Goal: Task Accomplishment & Management: Manage account settings

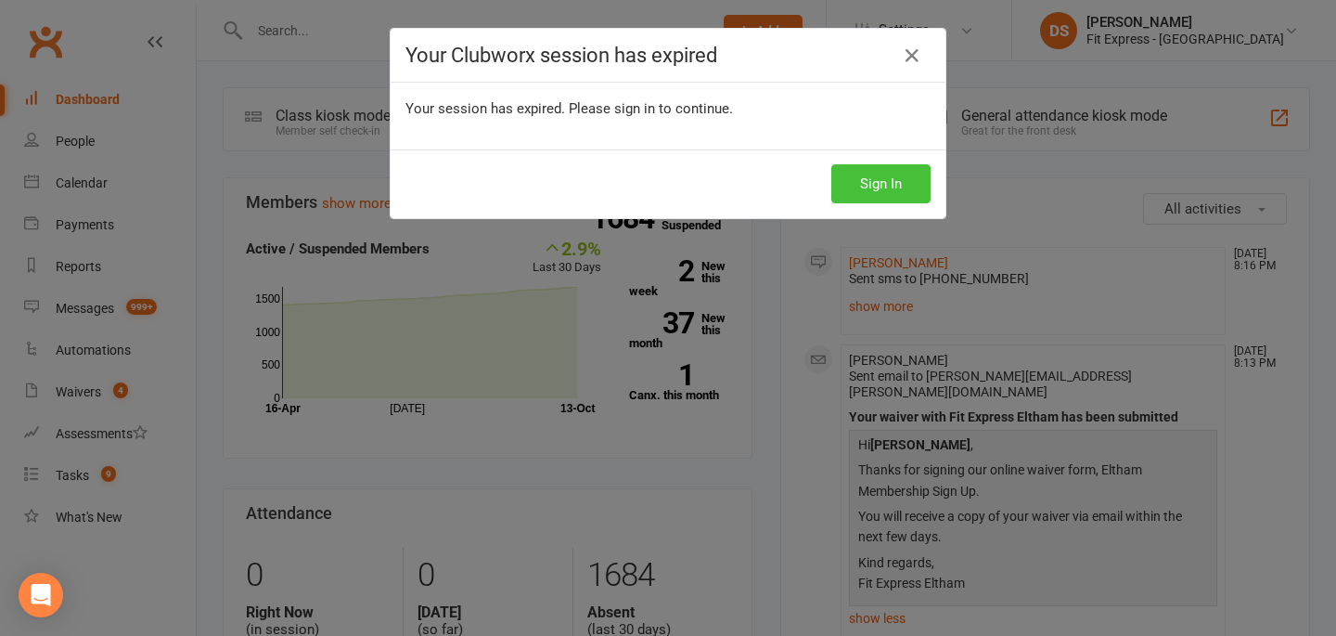
click at [866, 187] on button "Sign In" at bounding box center [880, 183] width 99 height 39
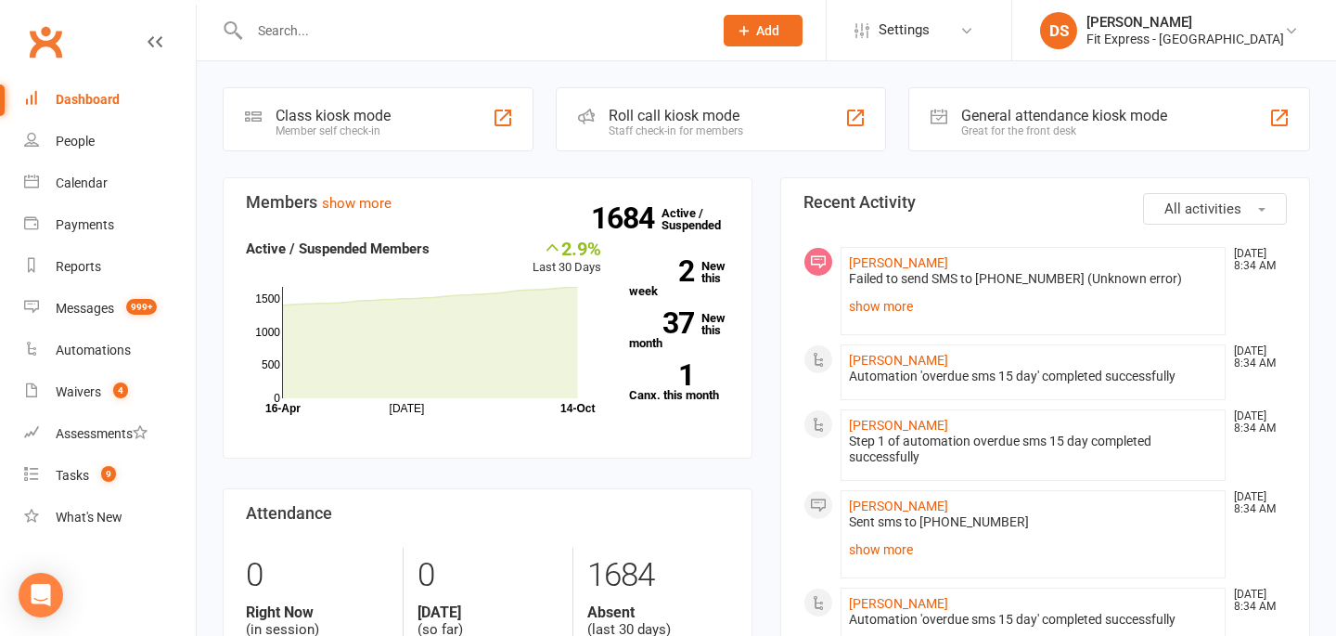
click at [42, 37] on link "Clubworx" at bounding box center [45, 42] width 46 height 46
click at [73, 395] on div "Waivers" at bounding box center [78, 391] width 45 height 15
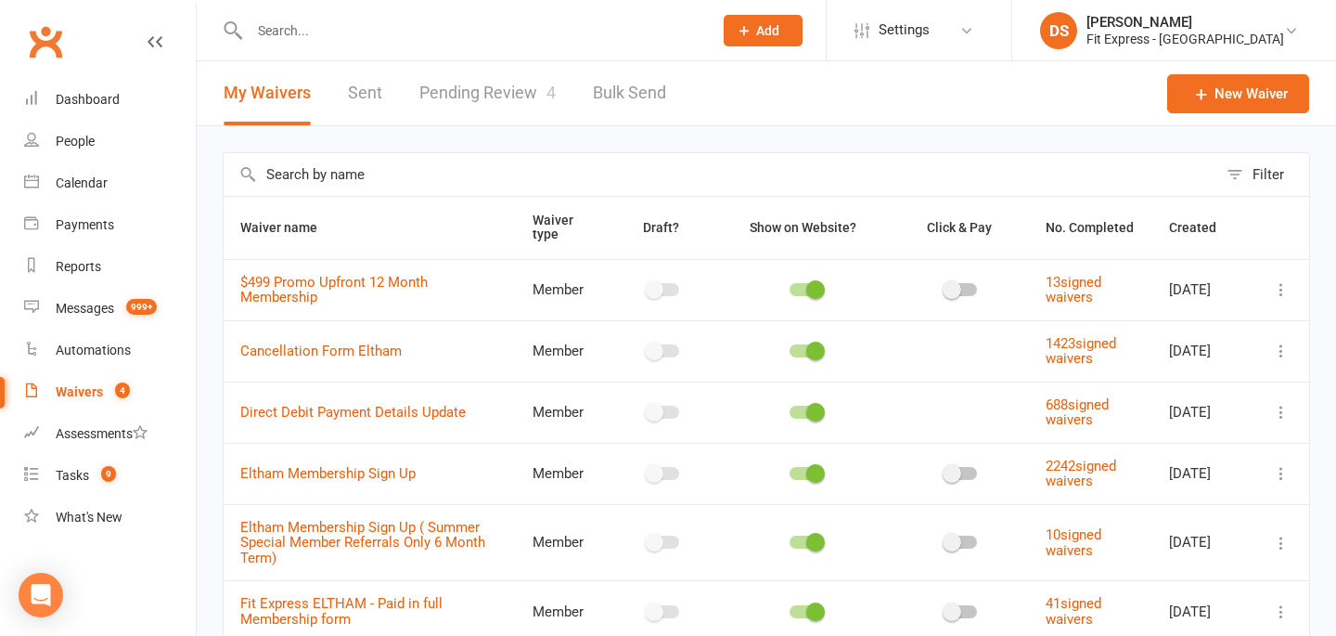
click at [493, 102] on link "Pending Review 4" at bounding box center [487, 93] width 136 height 64
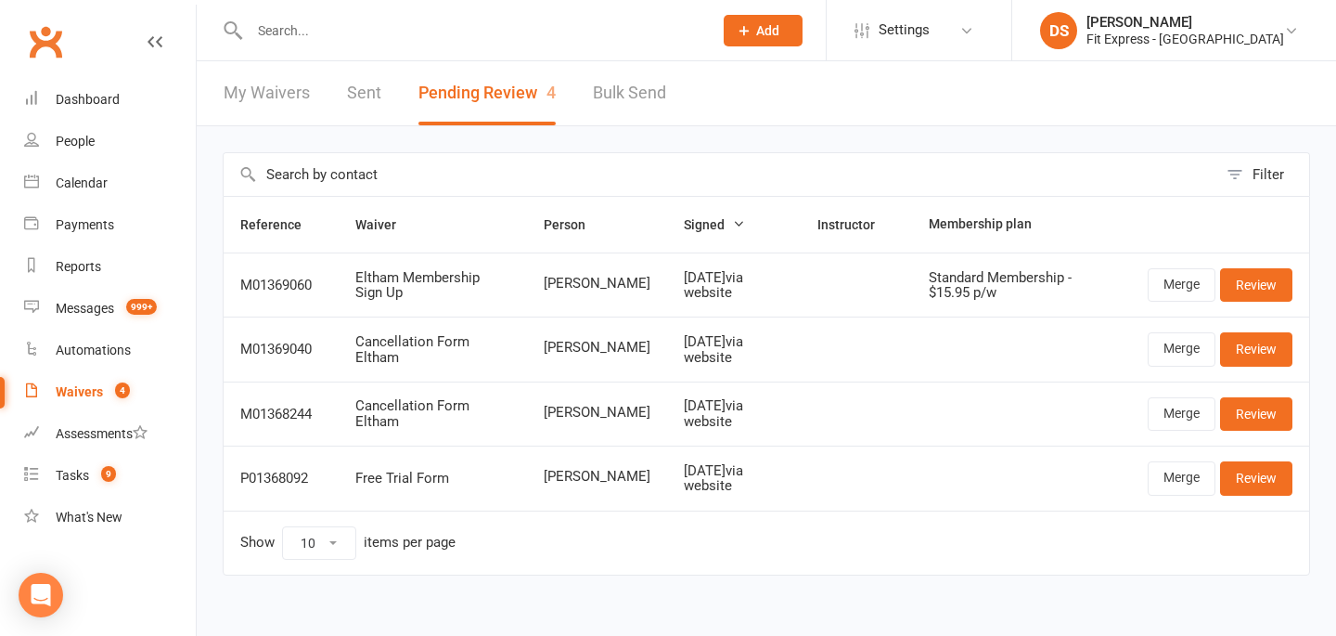
click at [38, 31] on link "Clubworx" at bounding box center [45, 42] width 46 height 46
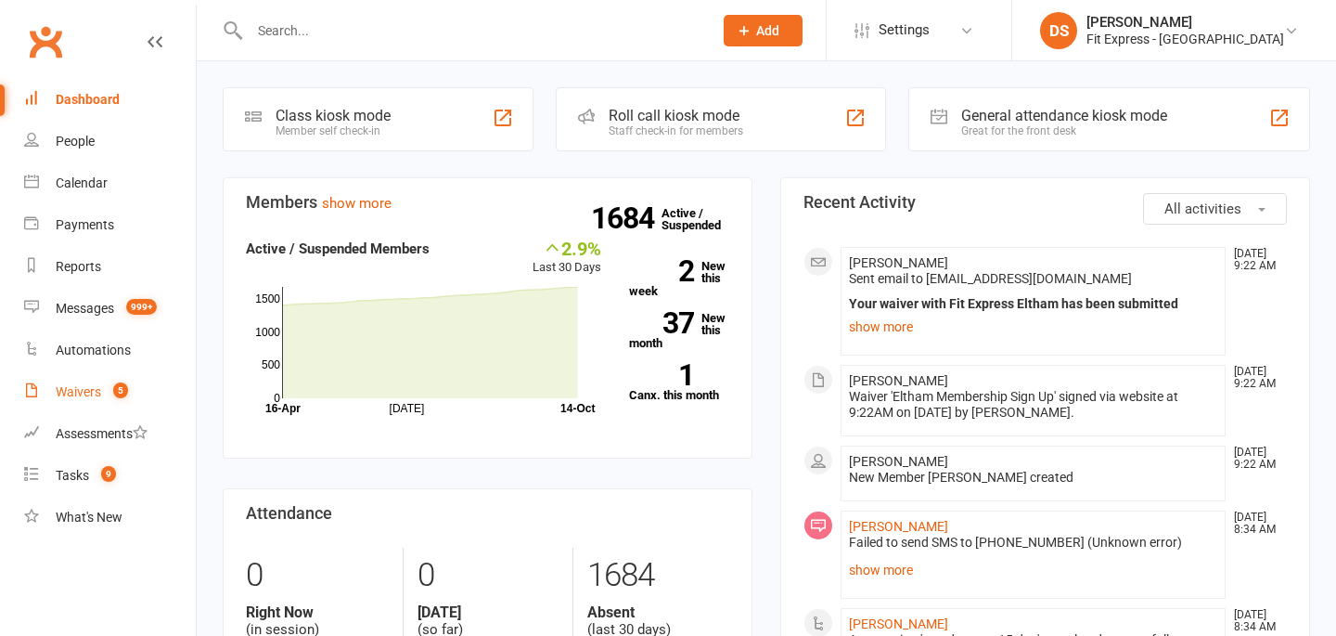
click at [76, 382] on link "Waivers 5" at bounding box center [110, 392] width 172 height 42
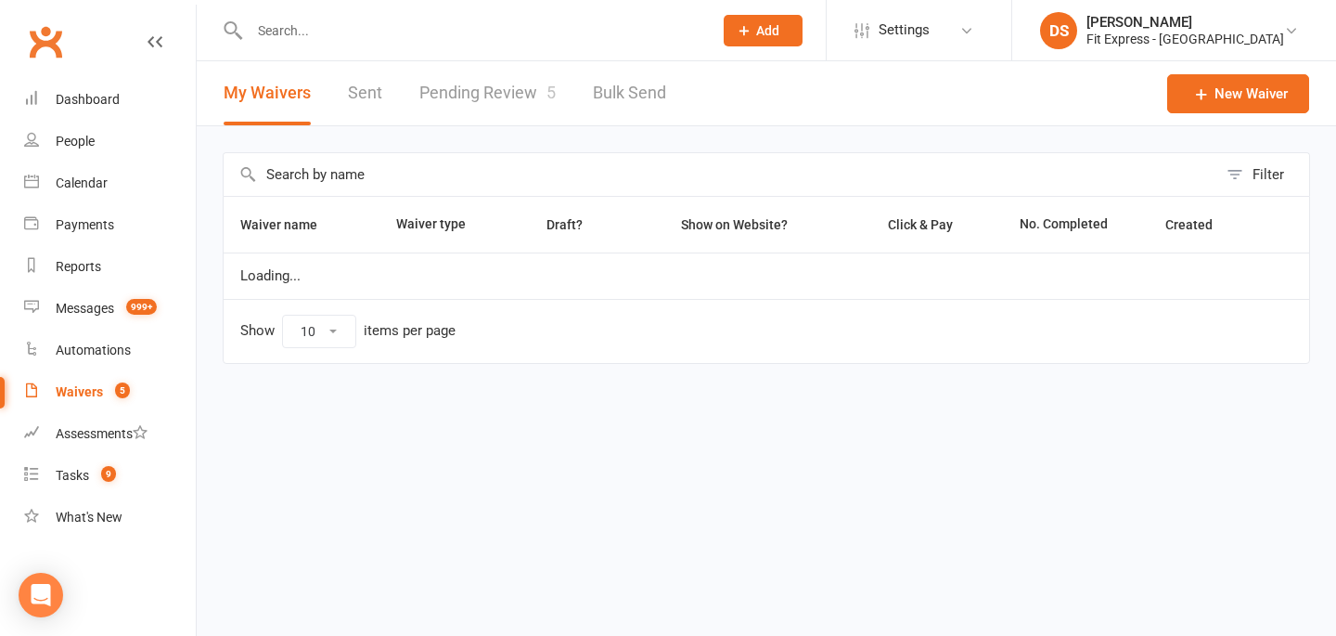
click at [471, 84] on link "Pending Review 5" at bounding box center [487, 93] width 136 height 64
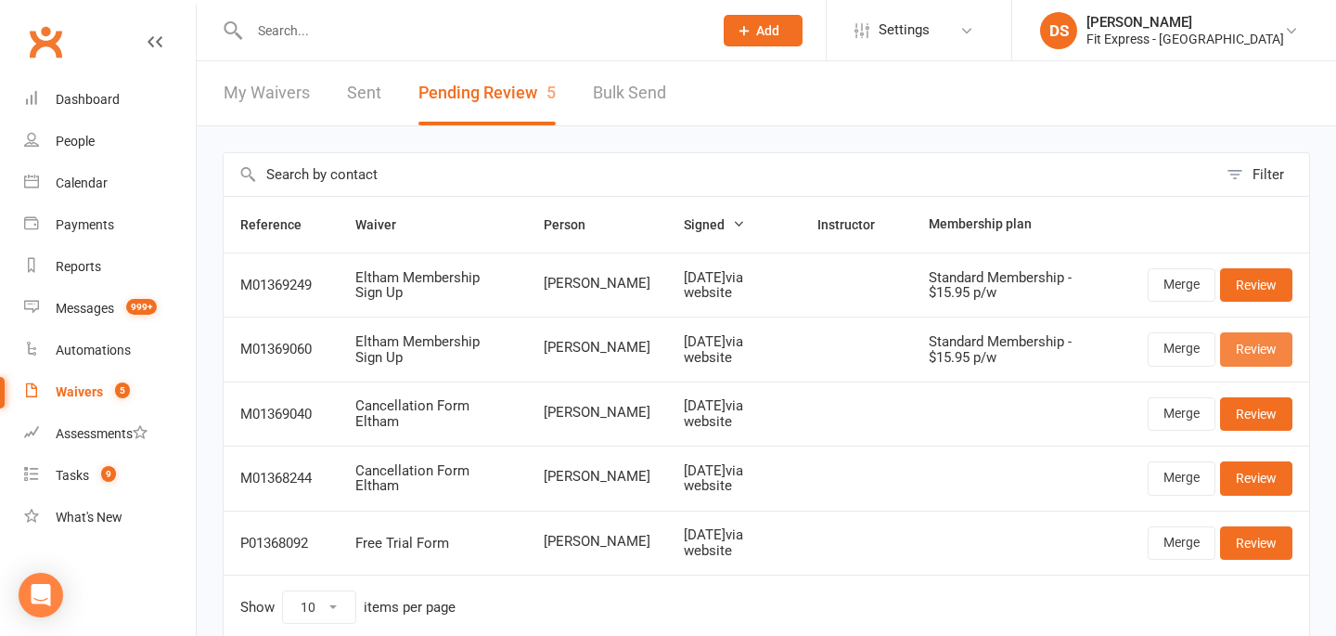
click at [1245, 351] on link "Review" at bounding box center [1256, 348] width 72 height 33
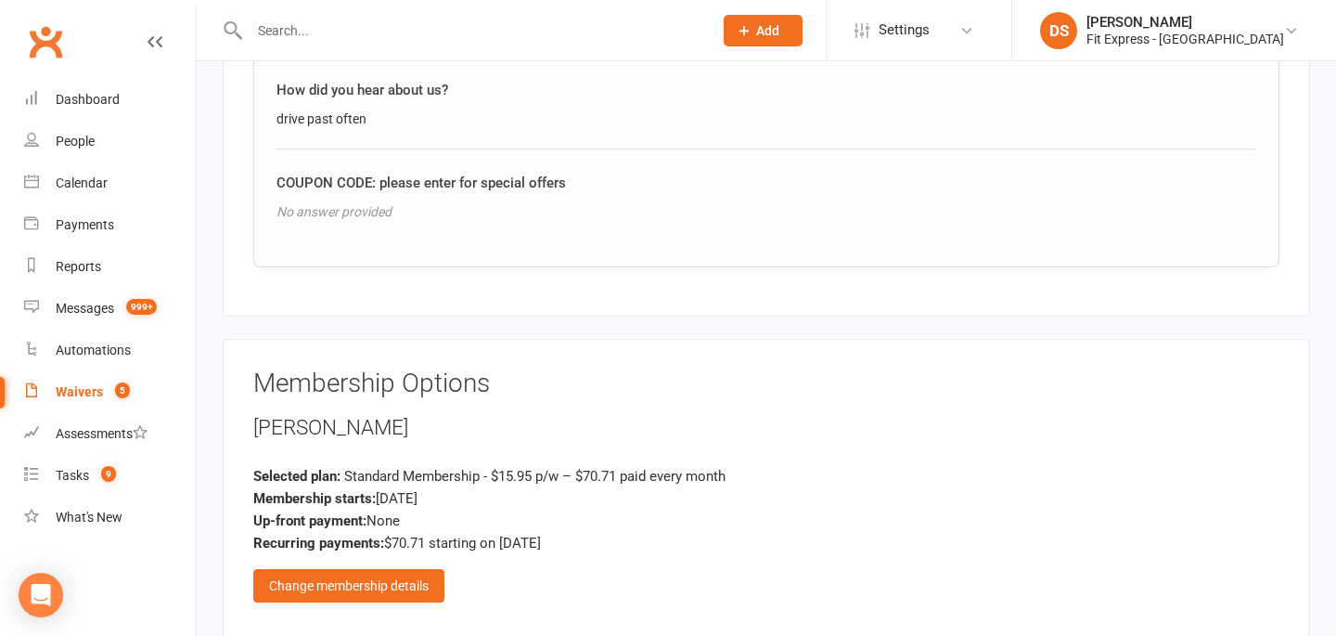
scroll to position [1880, 0]
click at [415, 571] on div "Change membership details" at bounding box center [348, 587] width 191 height 33
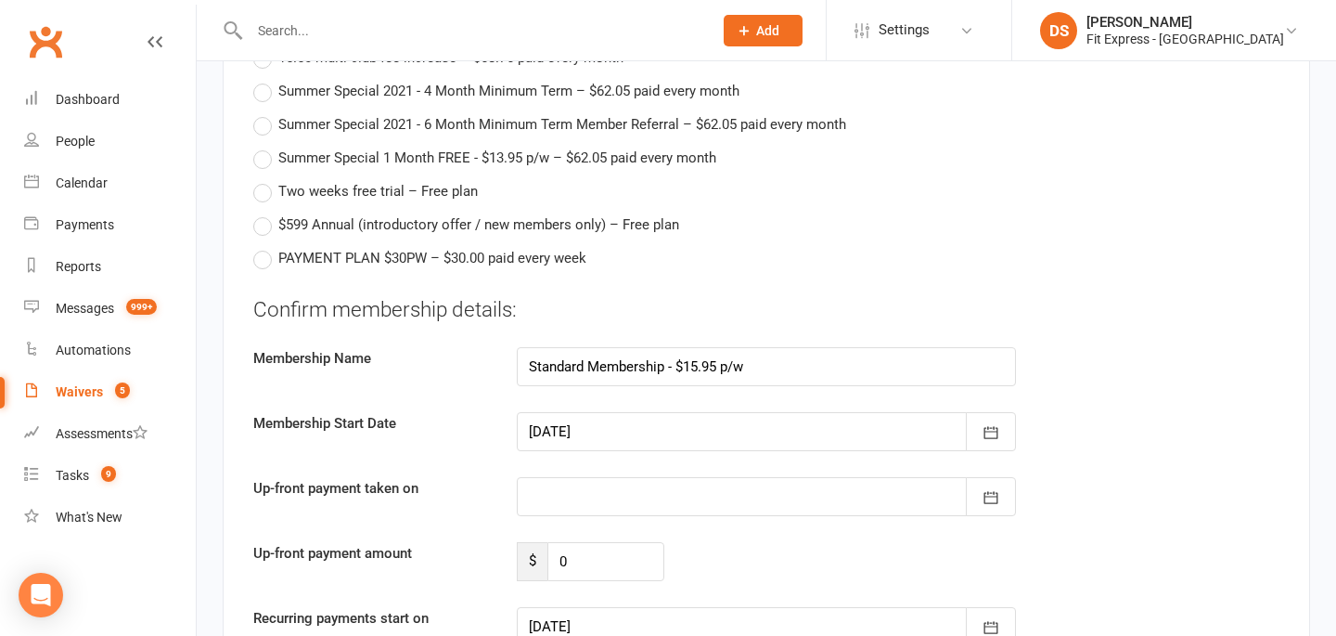
scroll to position [3229, 0]
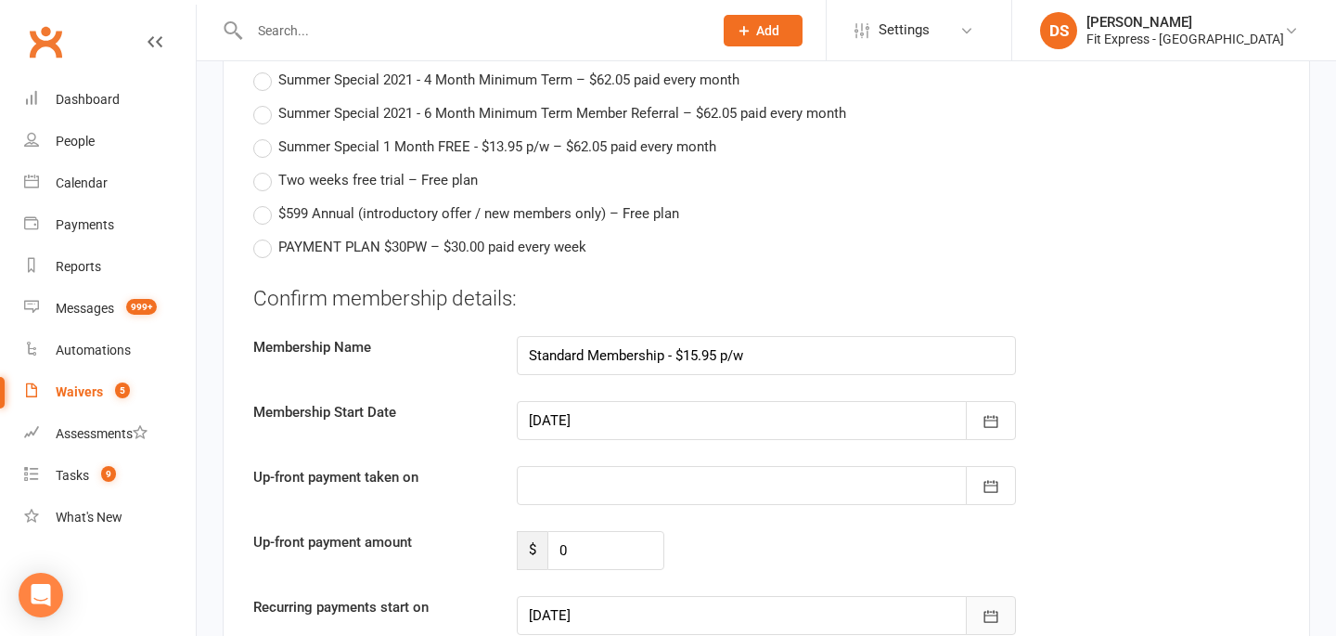
click at [994, 607] on icon "button" at bounding box center [991, 616] width 19 height 19
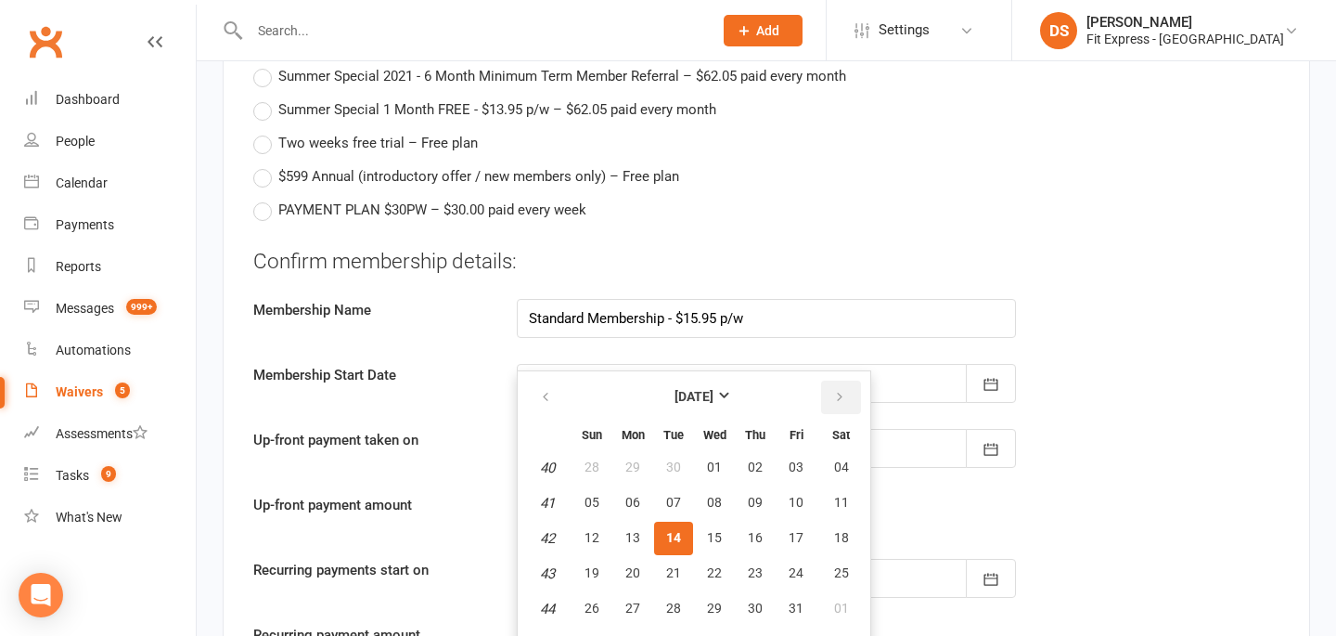
click at [834, 390] on icon "button" at bounding box center [839, 397] width 13 height 15
click at [822, 451] on button "01" at bounding box center [841, 467] width 47 height 33
type input "[DATE]"
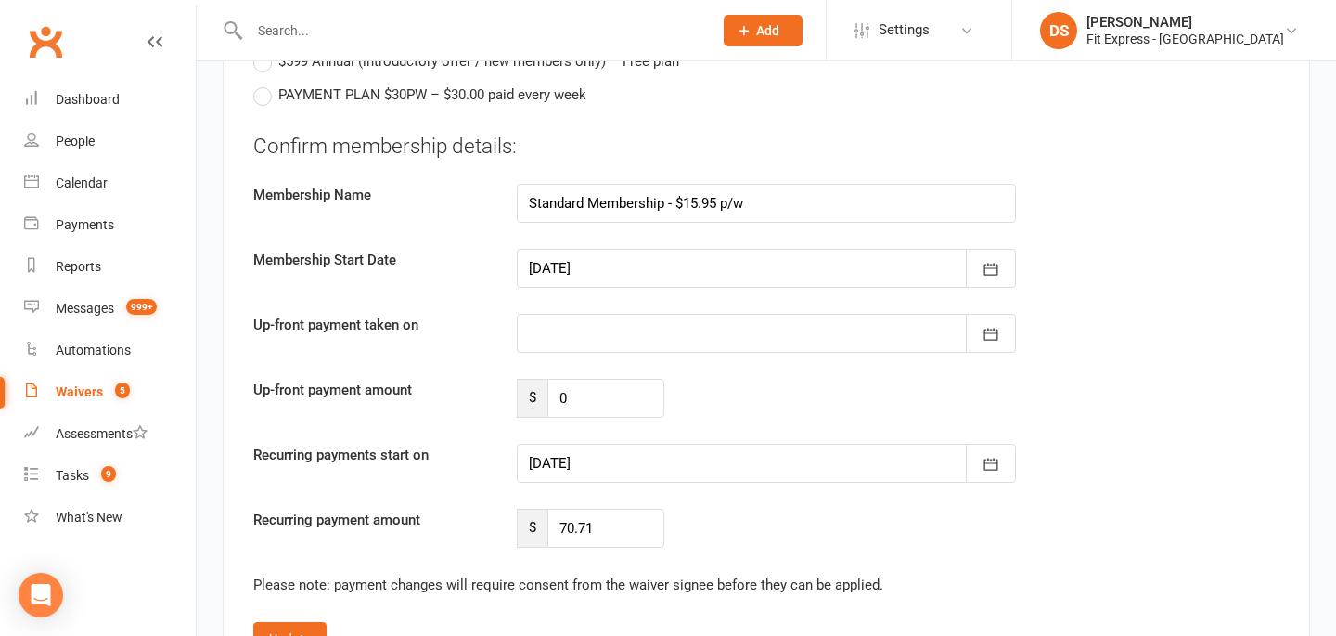
scroll to position [3431, 0]
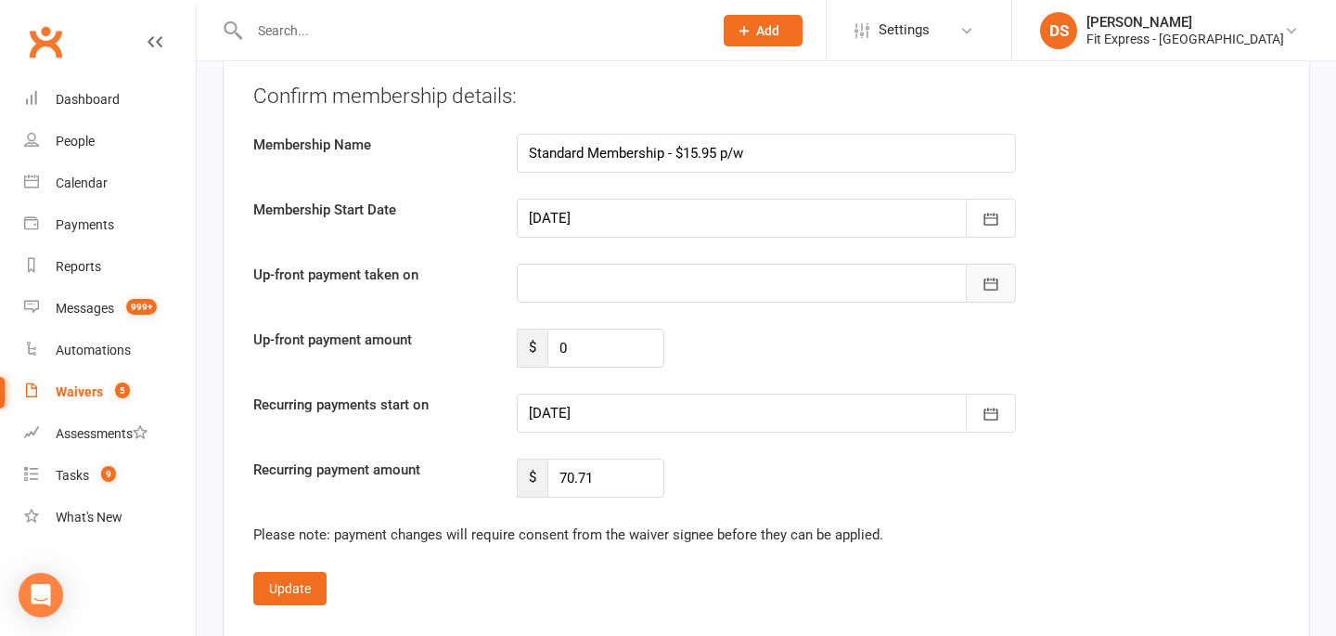
click at [991, 275] on icon "button" at bounding box center [991, 284] width 19 height 19
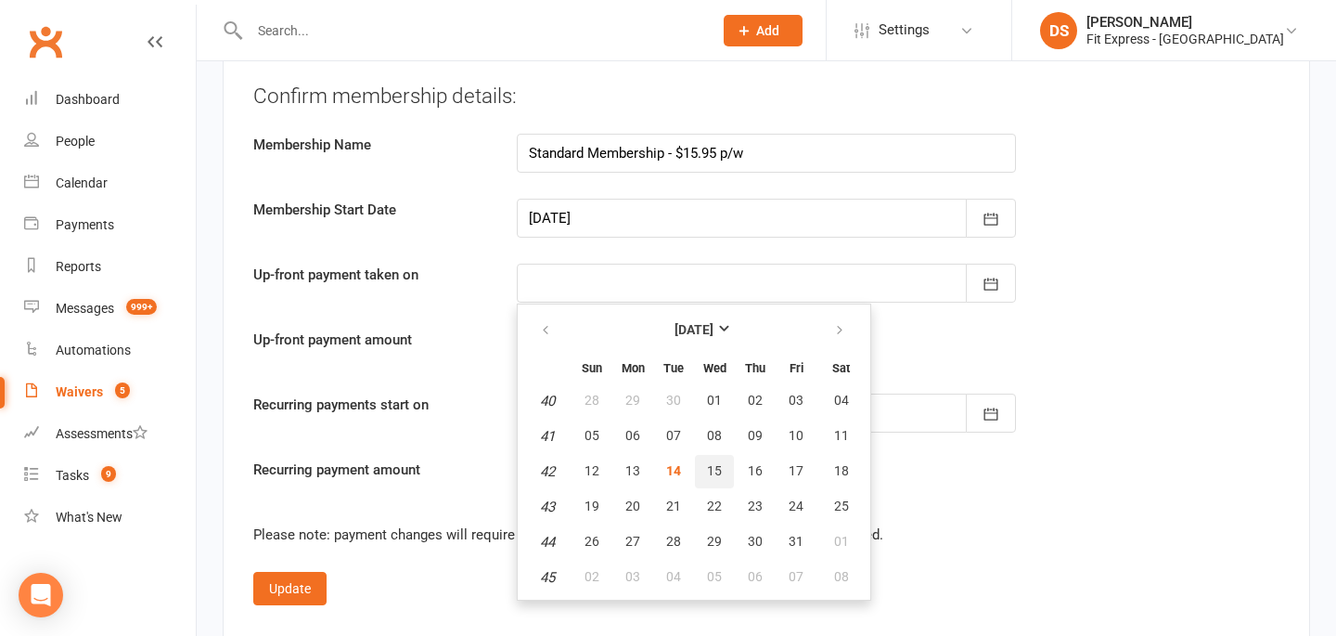
click at [718, 463] on span "15" at bounding box center [714, 470] width 15 height 15
type input "15 Oct 2025"
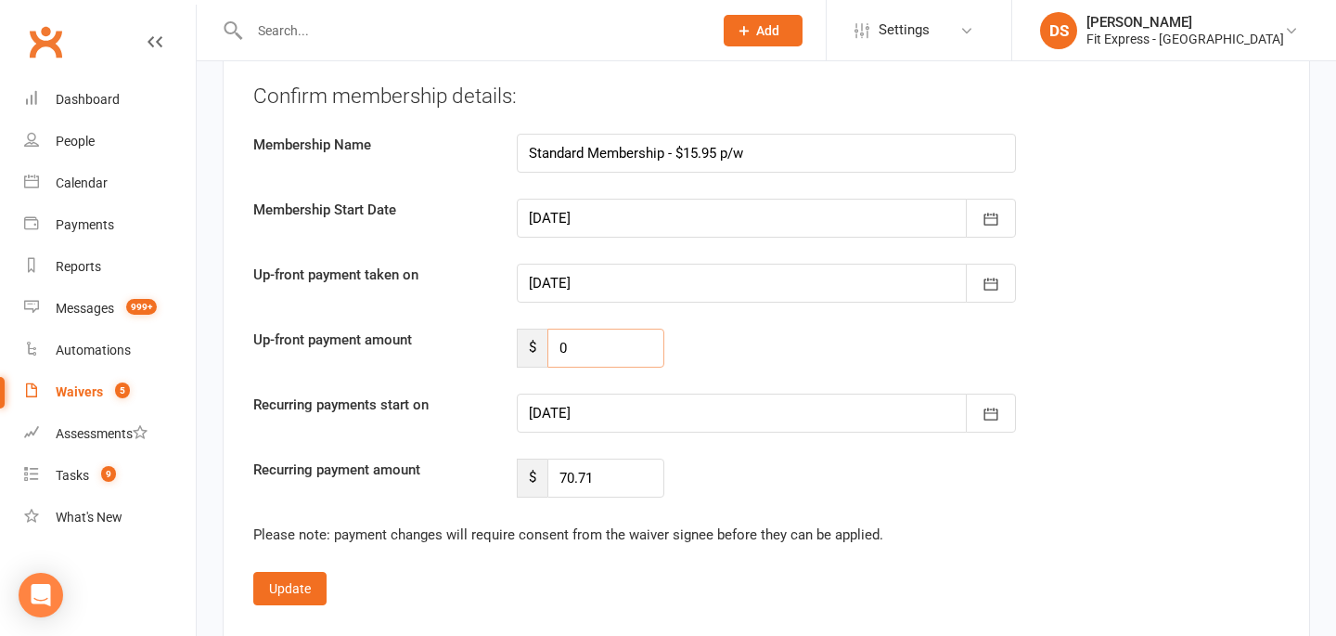
click at [562, 329] on input "0" at bounding box center [606, 348] width 117 height 39
click at [576, 329] on input "0" at bounding box center [606, 348] width 117 height 39
type input "39.44"
click at [738, 329] on div "Up-front payment amount $ 39.44" at bounding box center [766, 348] width 1054 height 39
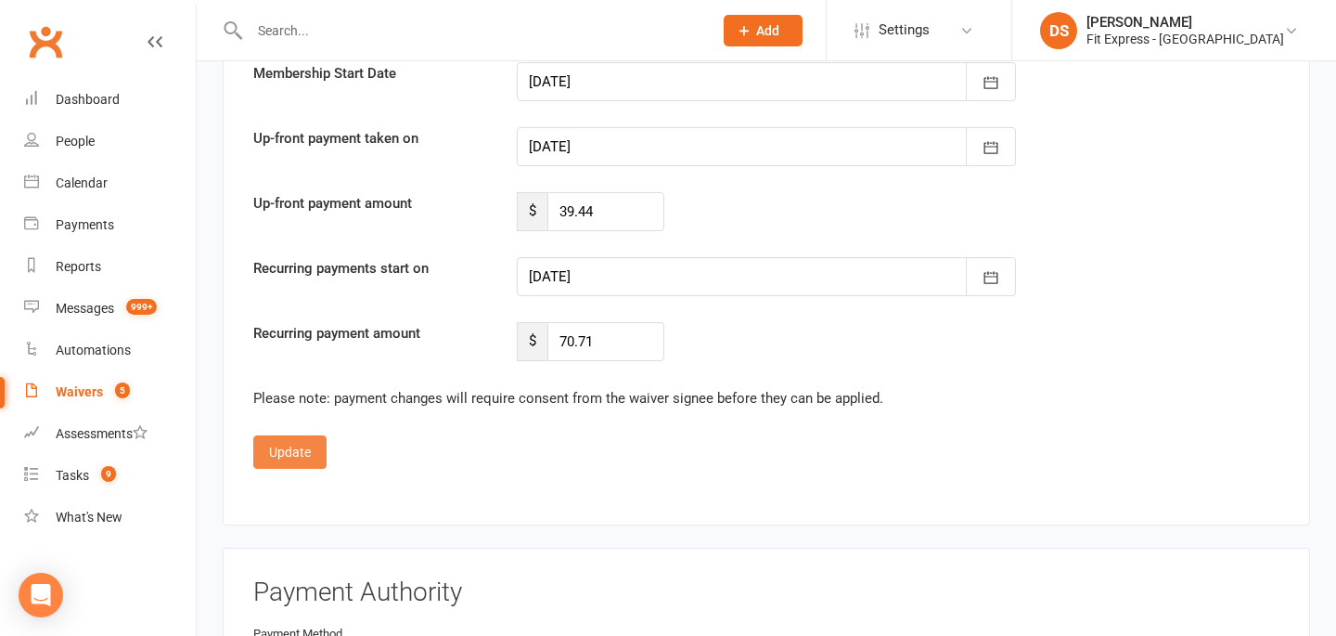
click at [309, 435] on button "Update" at bounding box center [289, 451] width 73 height 33
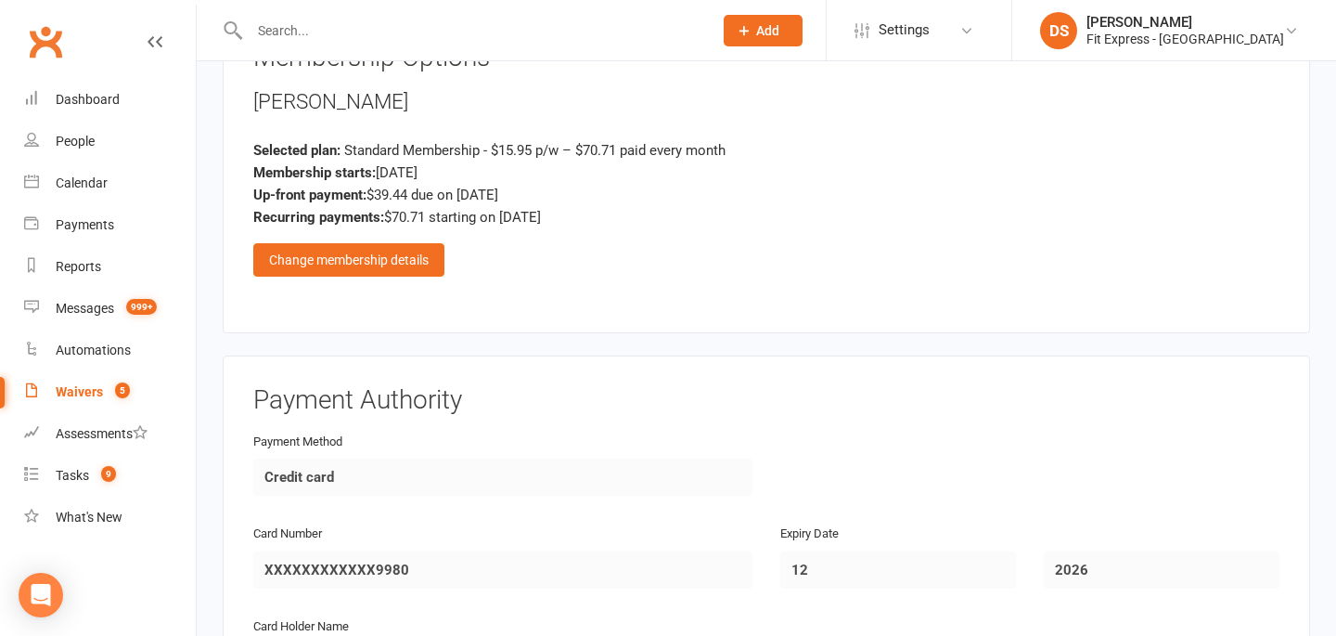
scroll to position [2206, 0]
click at [426, 247] on div "Change membership details" at bounding box center [348, 261] width 191 height 33
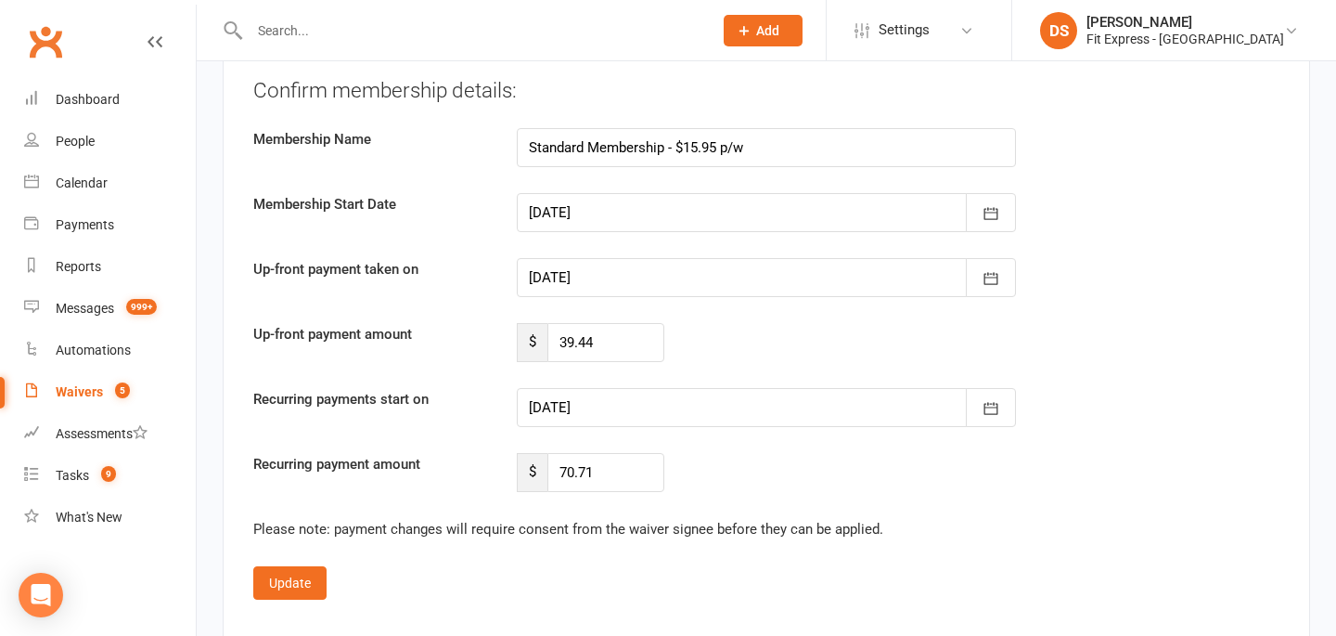
scroll to position [3438, 0]
click at [565, 321] on input "39.44" at bounding box center [606, 340] width 117 height 39
type input "3"
click at [775, 321] on div "Up-front payment amount $" at bounding box center [766, 340] width 1054 height 39
click at [293, 564] on button "Update" at bounding box center [289, 580] width 73 height 33
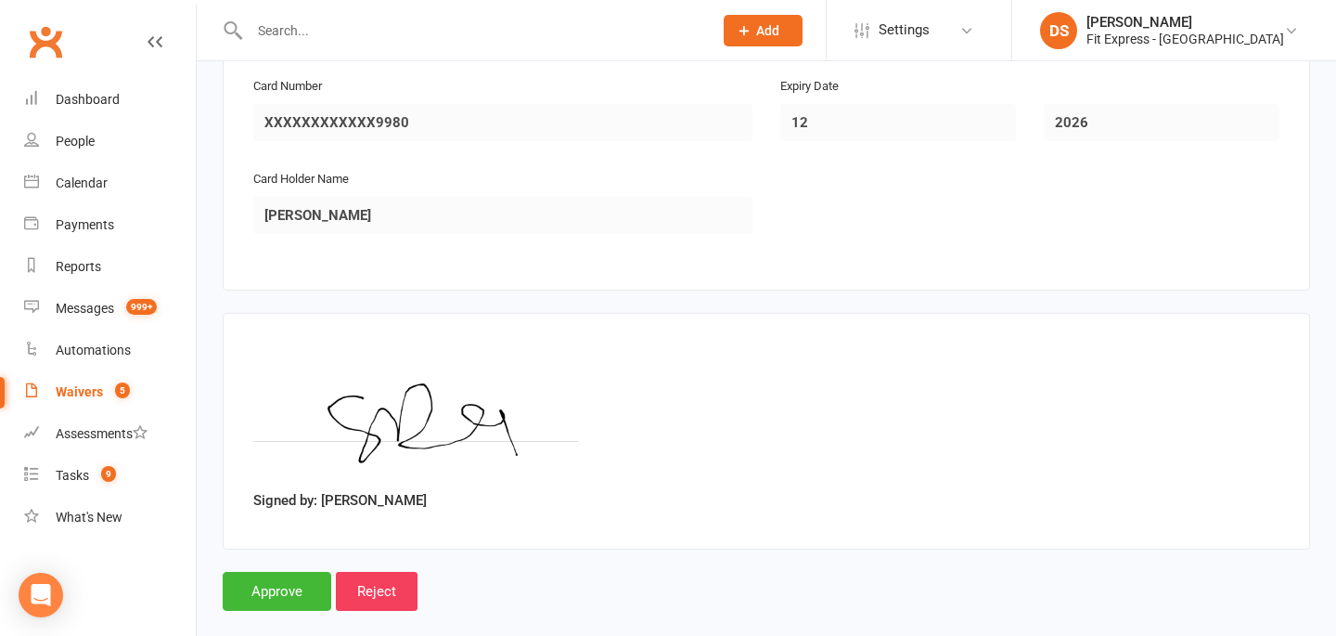
scroll to position [2654, 0]
click at [290, 573] on input "Approve" at bounding box center [277, 592] width 109 height 39
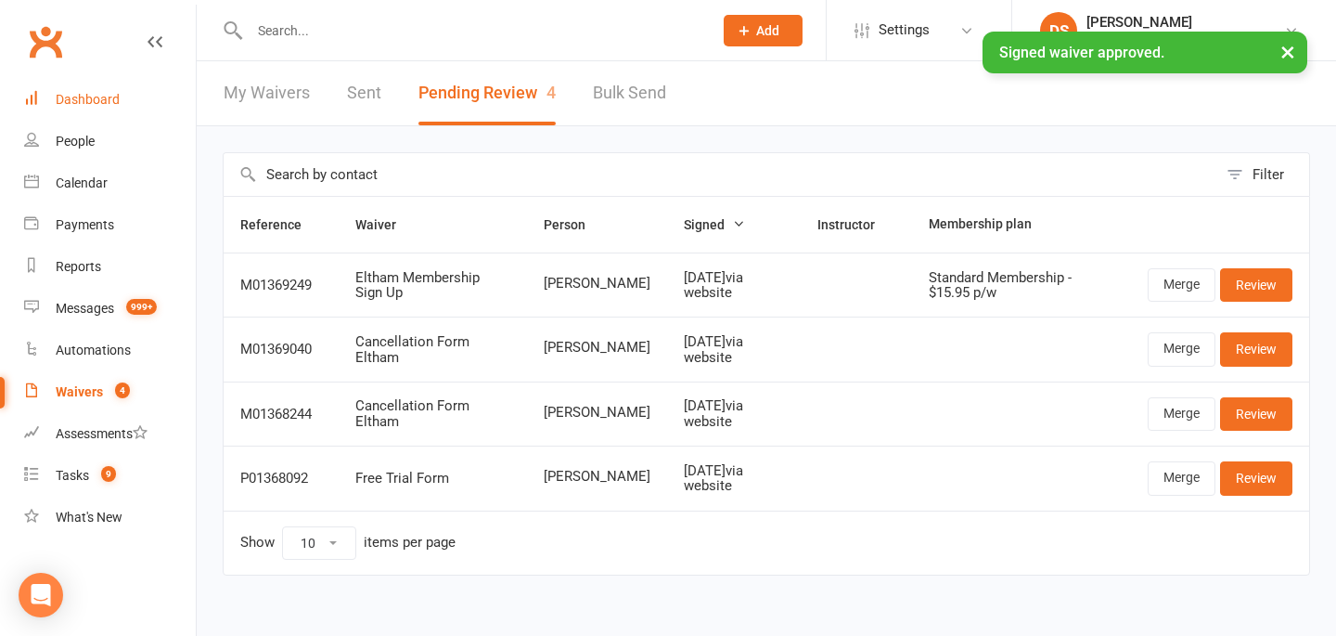
click at [113, 111] on link "Dashboard" at bounding box center [110, 100] width 172 height 42
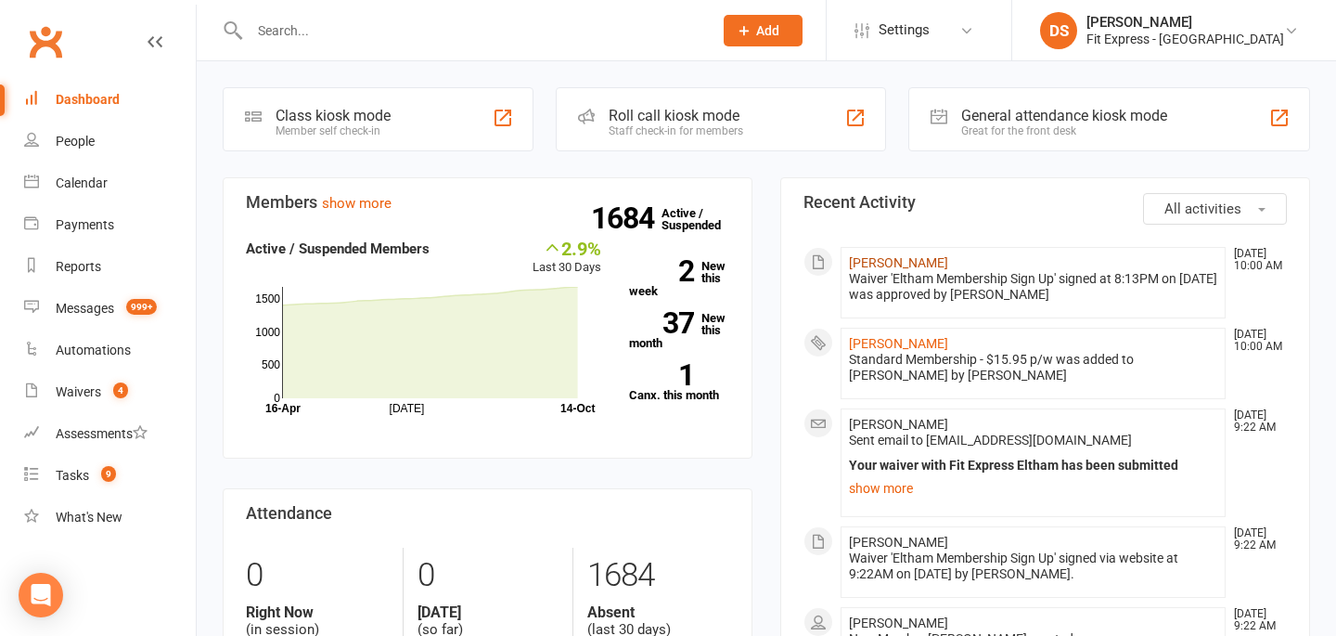
click at [890, 259] on link "[PERSON_NAME]" at bounding box center [898, 262] width 99 height 15
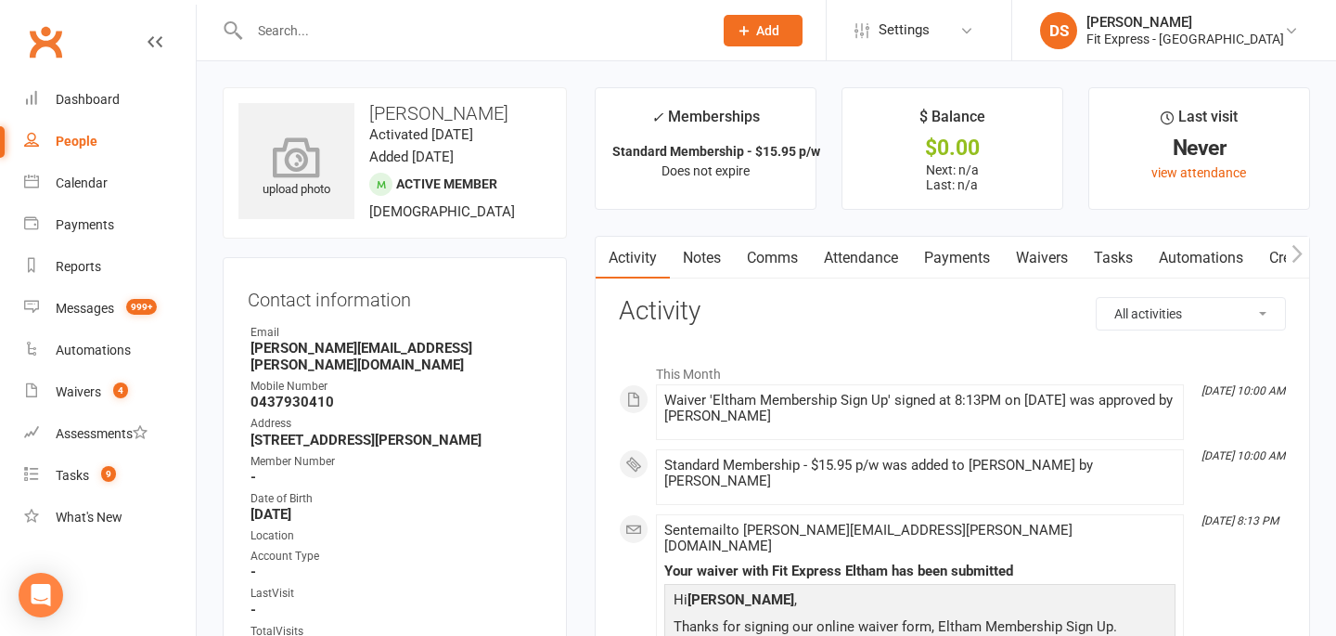
click at [319, 160] on icon at bounding box center [297, 156] width 128 height 41
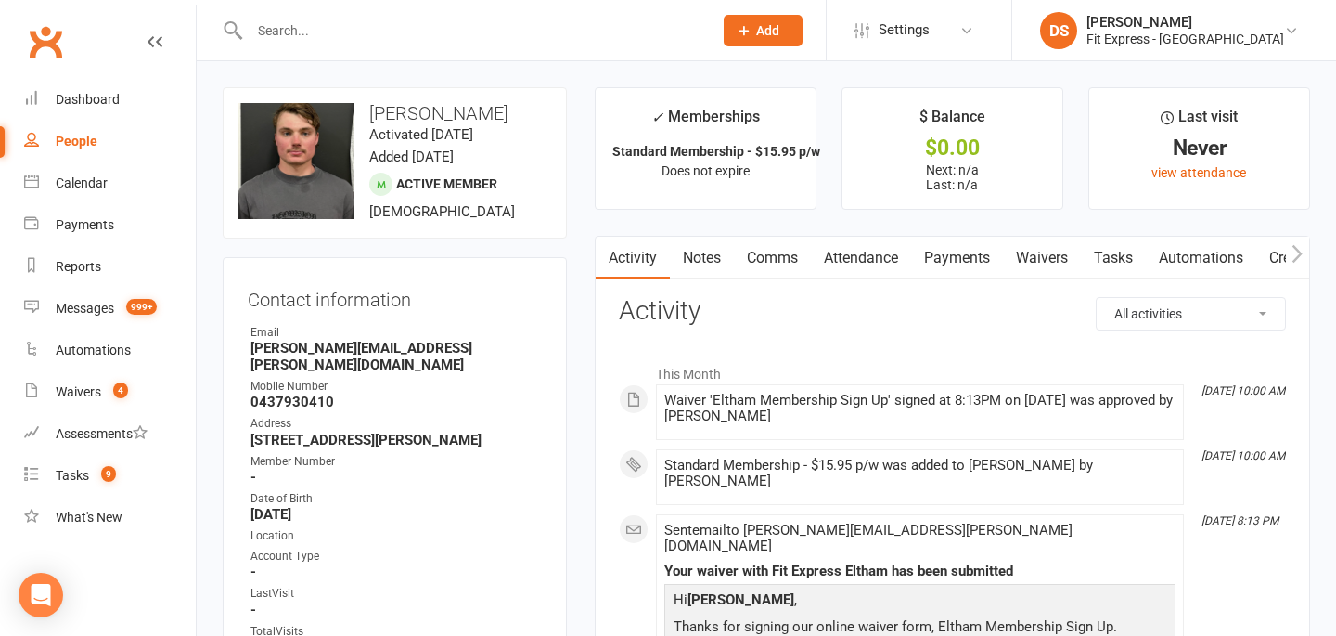
click at [969, 260] on link "Payments" at bounding box center [957, 258] width 92 height 43
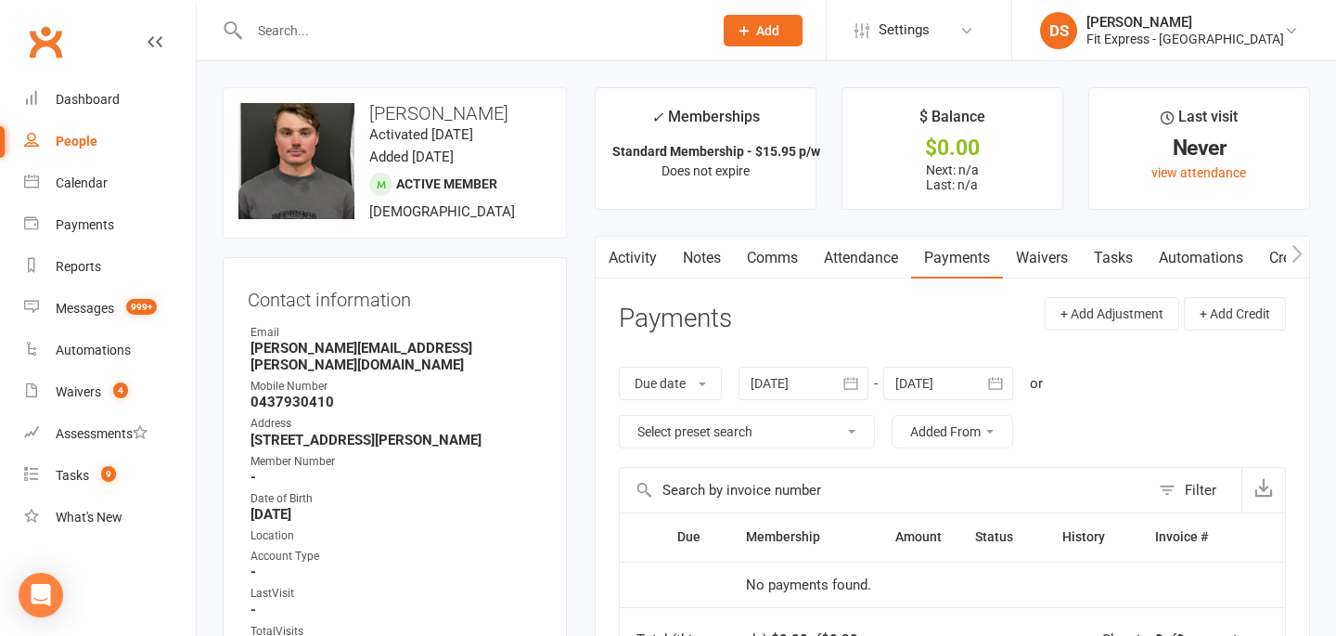
click at [943, 370] on div at bounding box center [948, 383] width 130 height 33
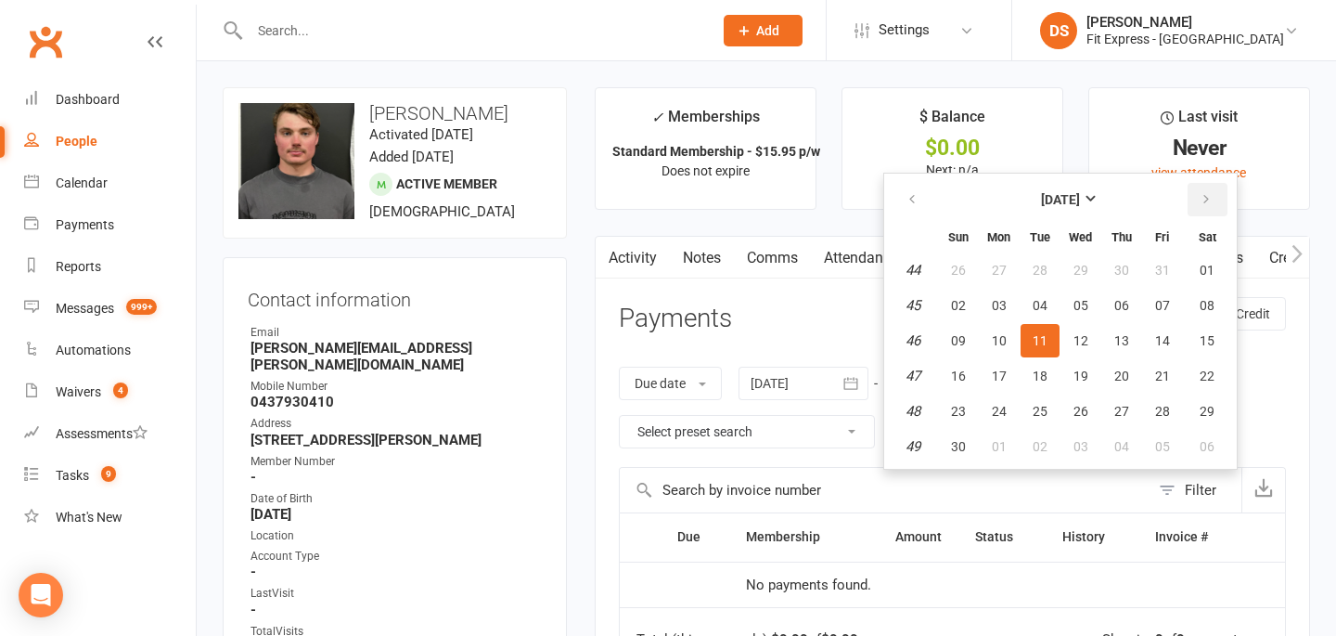
click at [1211, 189] on button "button" at bounding box center [1208, 199] width 40 height 33
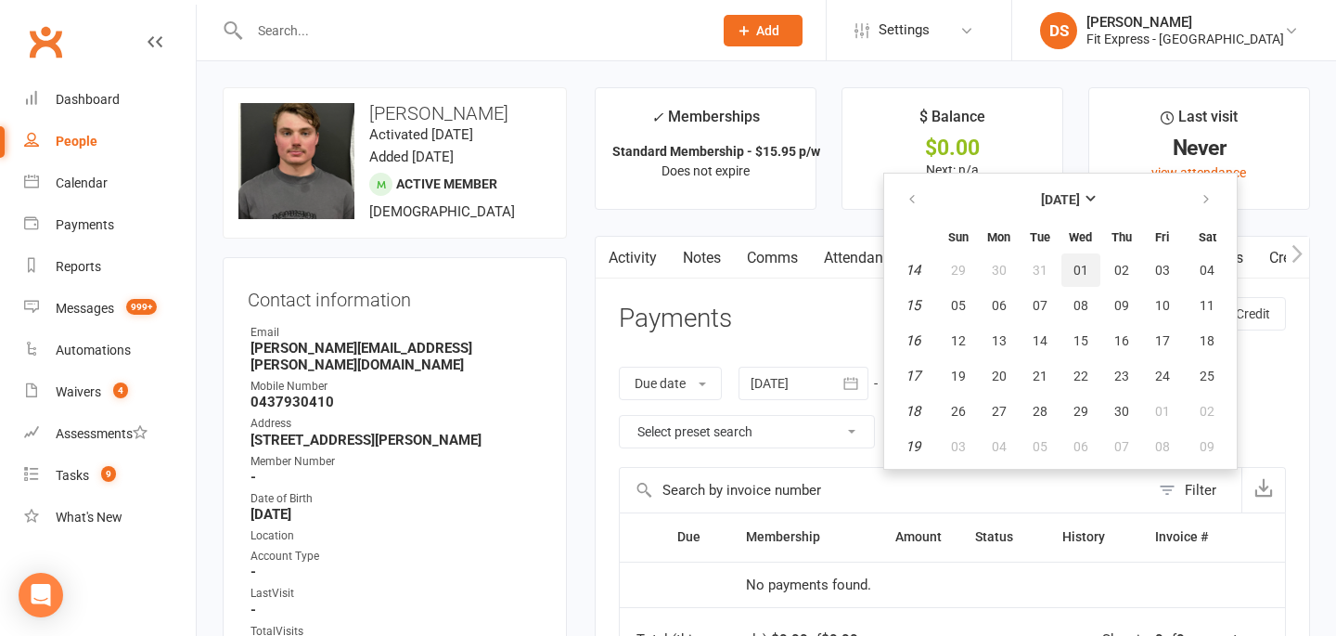
click at [1086, 266] on span "01" at bounding box center [1081, 270] width 15 height 15
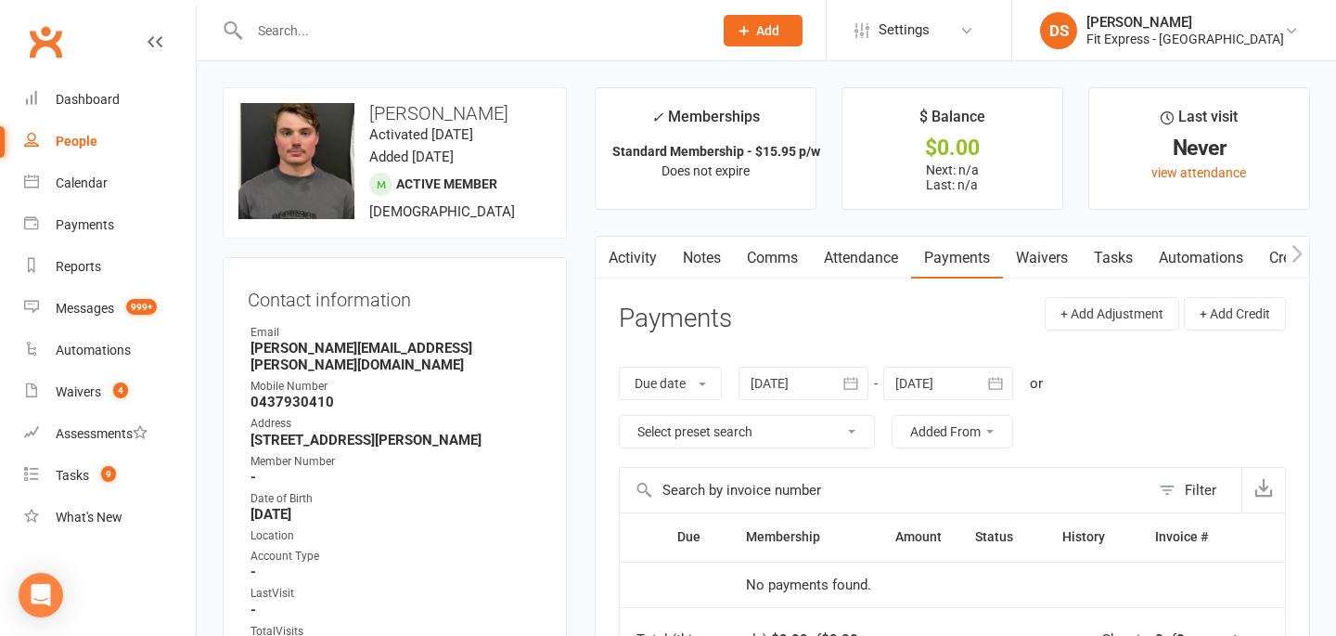
click at [957, 376] on div at bounding box center [948, 383] width 130 height 33
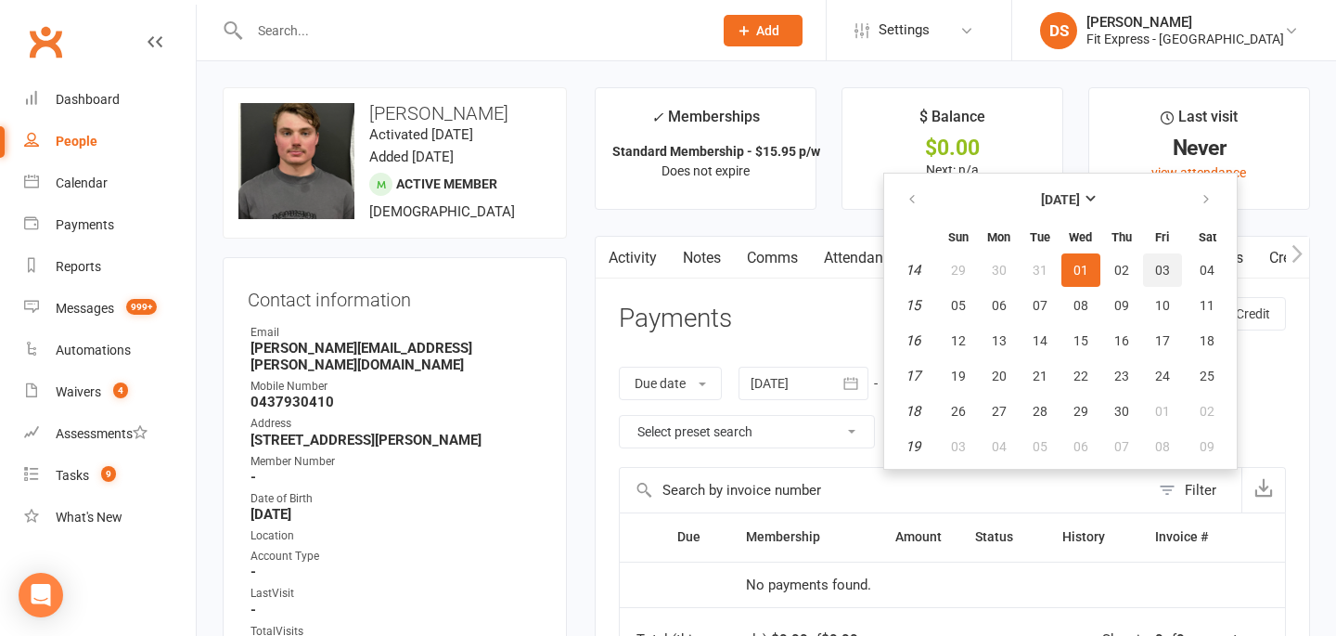
click at [1164, 264] on span "03" at bounding box center [1162, 270] width 15 height 15
type input "03 Apr 2026"
click at [1214, 191] on button "button" at bounding box center [1208, 199] width 40 height 33
click at [1213, 192] on icon "button" at bounding box center [1206, 199] width 13 height 15
click at [1114, 303] on button "08" at bounding box center [1121, 305] width 39 height 33
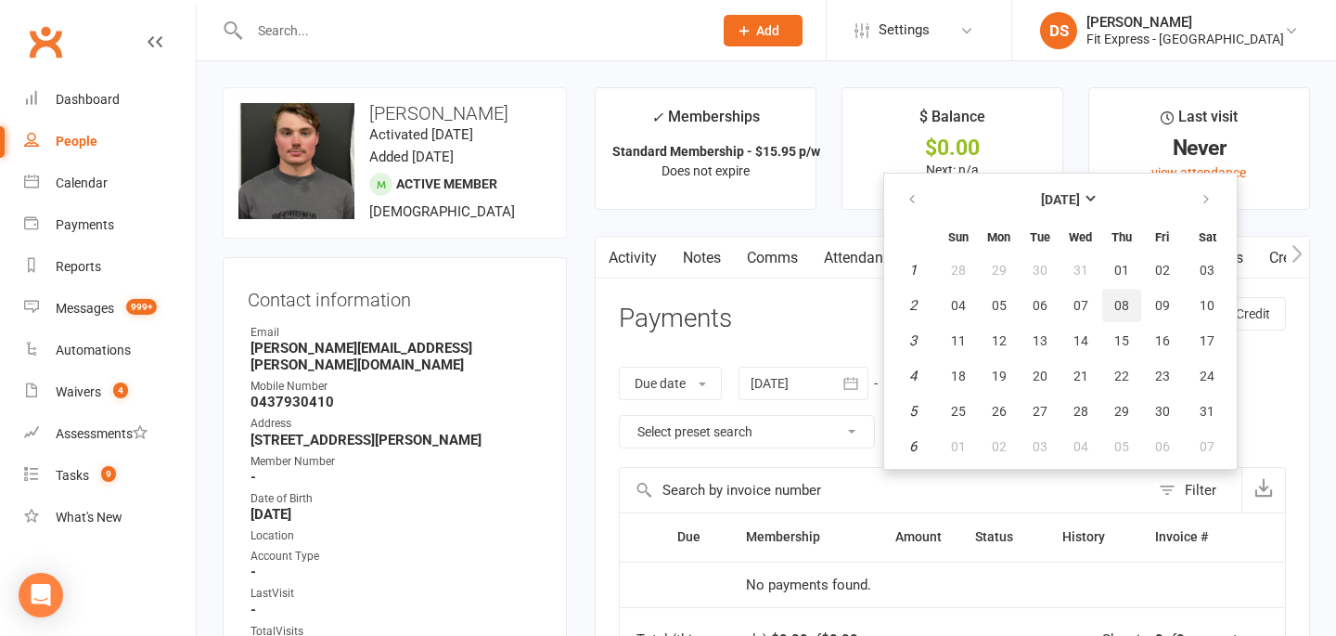
type input "08 Jan 2026"
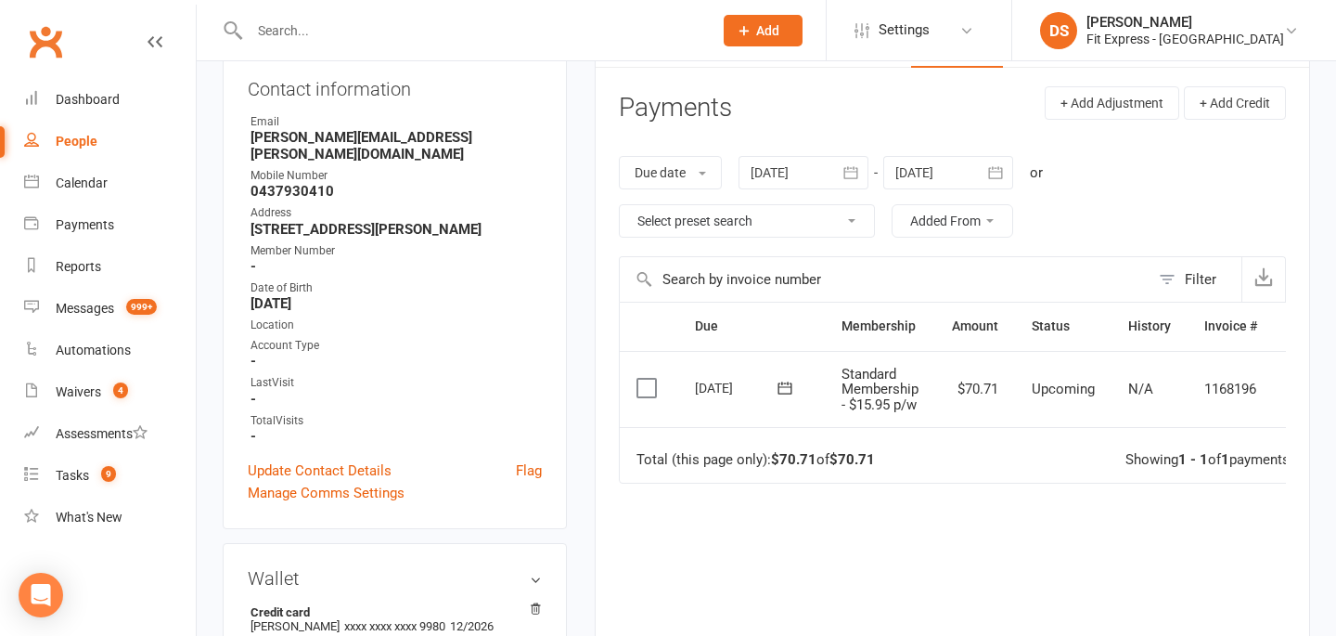
scroll to position [238, 0]
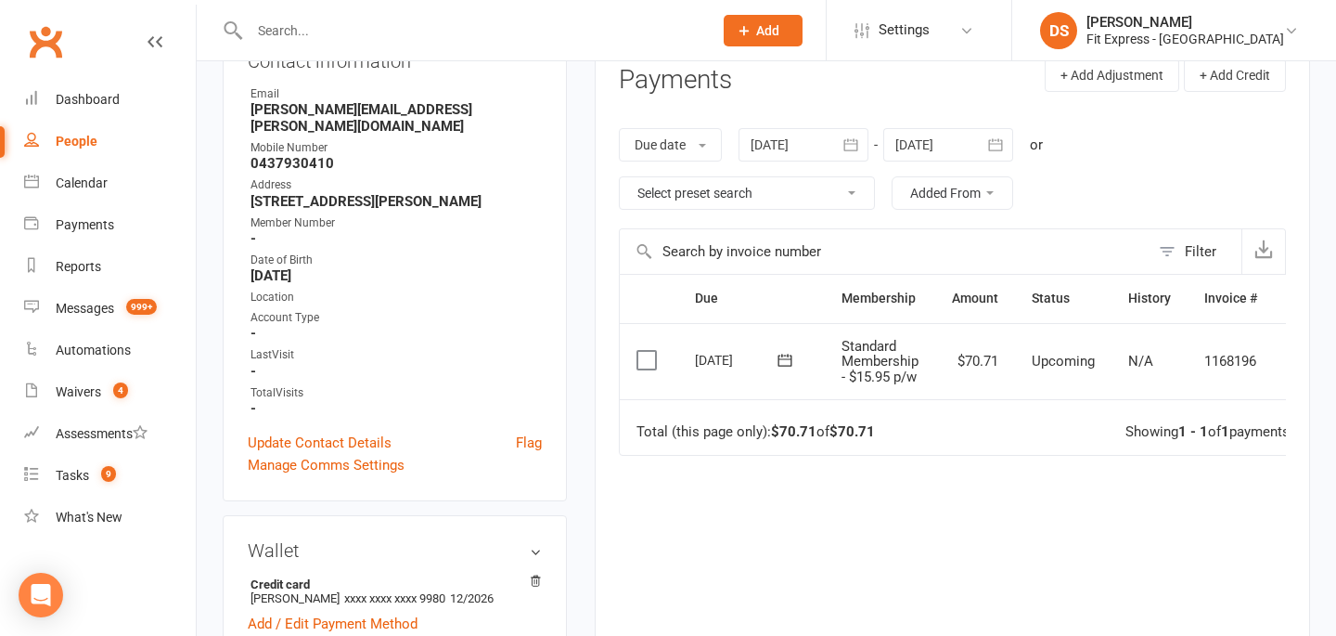
click at [929, 140] on div at bounding box center [948, 144] width 130 height 33
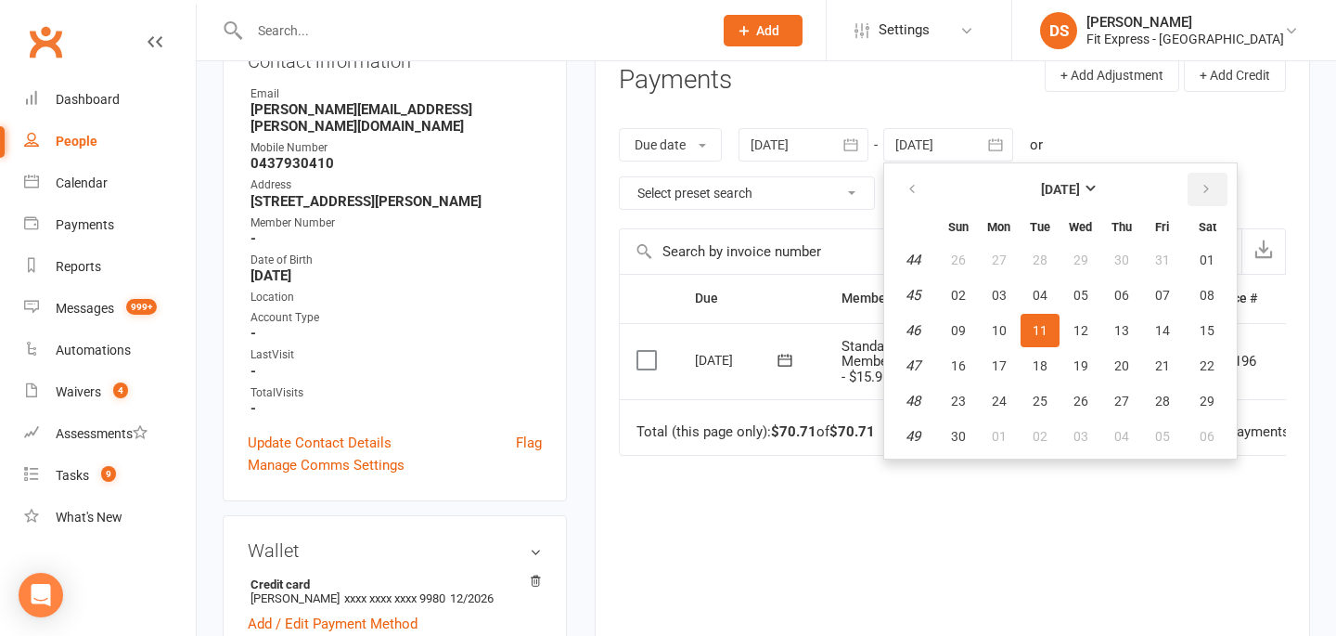
click at [1203, 185] on icon "button" at bounding box center [1206, 189] width 13 height 15
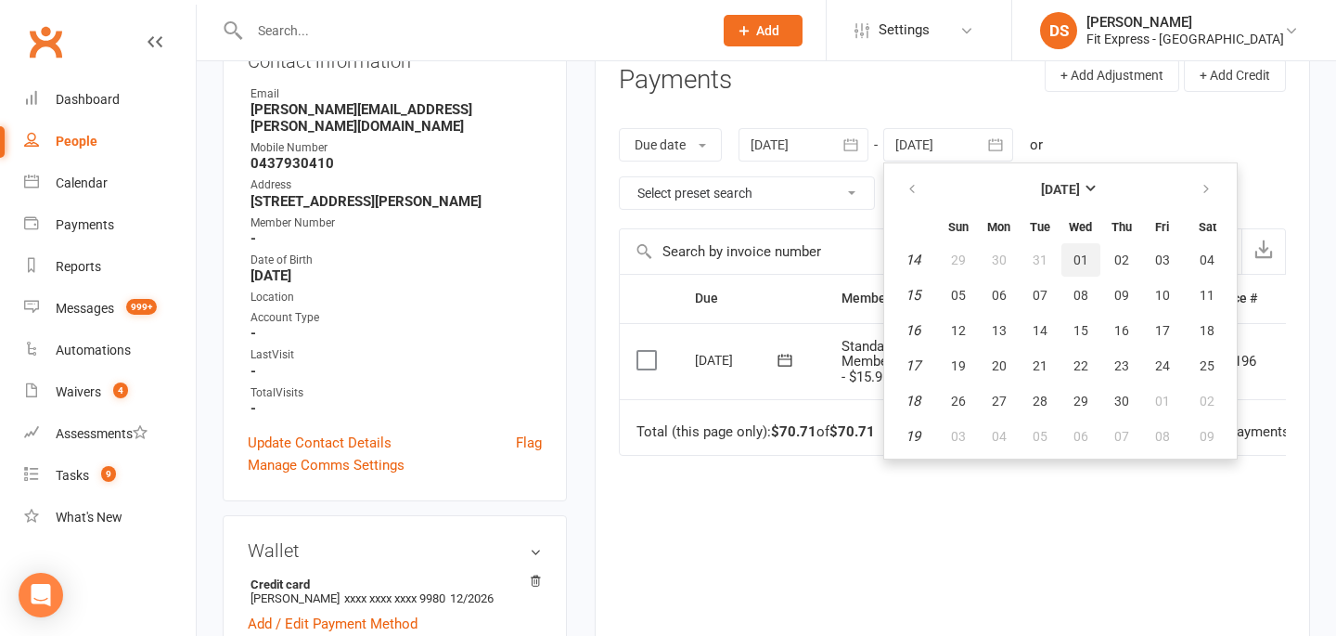
click at [1087, 260] on span "01" at bounding box center [1081, 259] width 15 height 15
type input "01 Apr 2026"
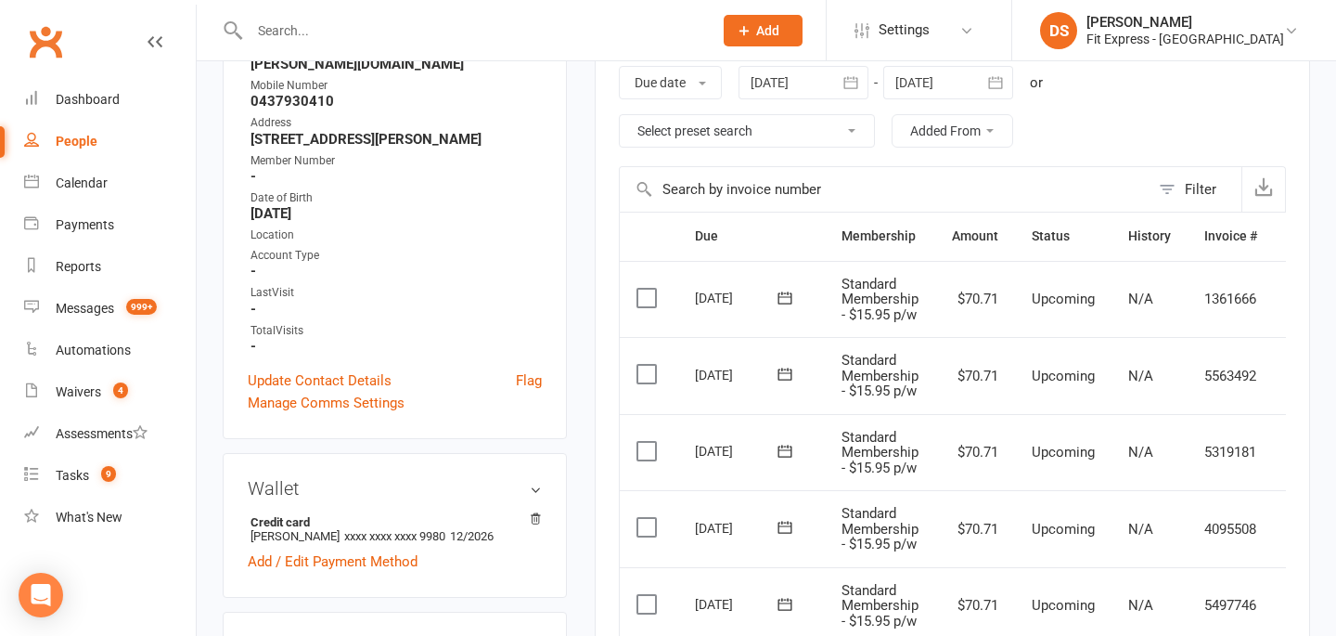
scroll to position [0, 0]
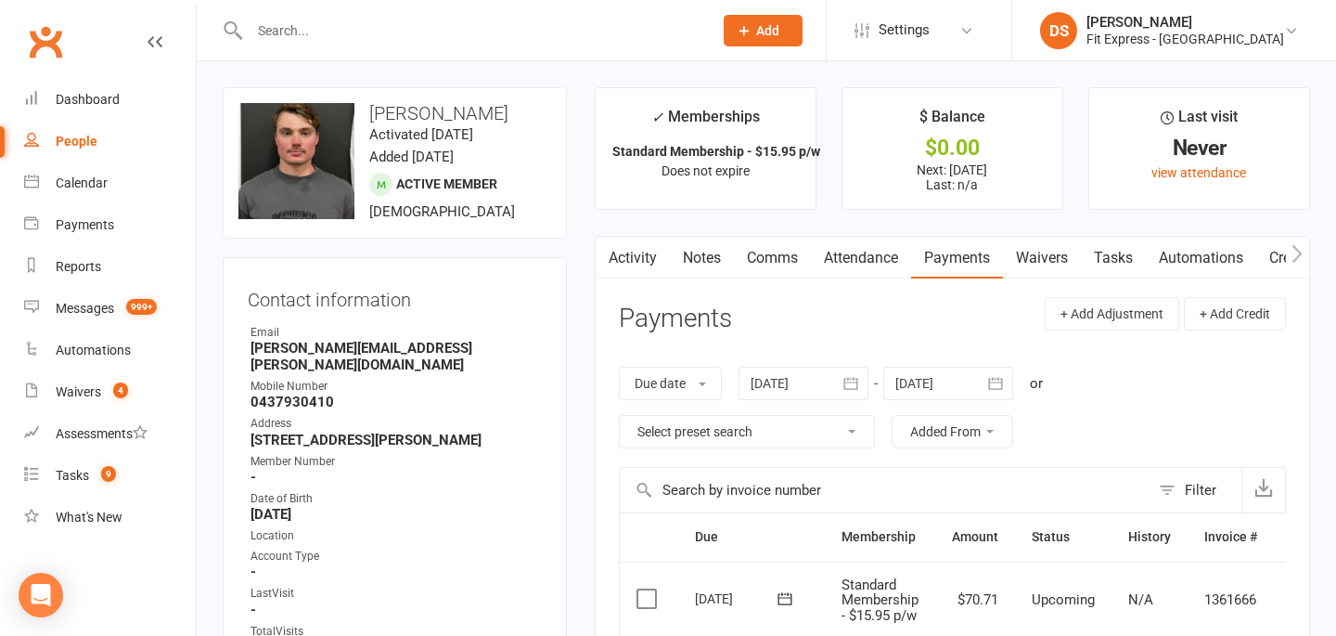
click at [713, 266] on link "Notes" at bounding box center [702, 258] width 64 height 43
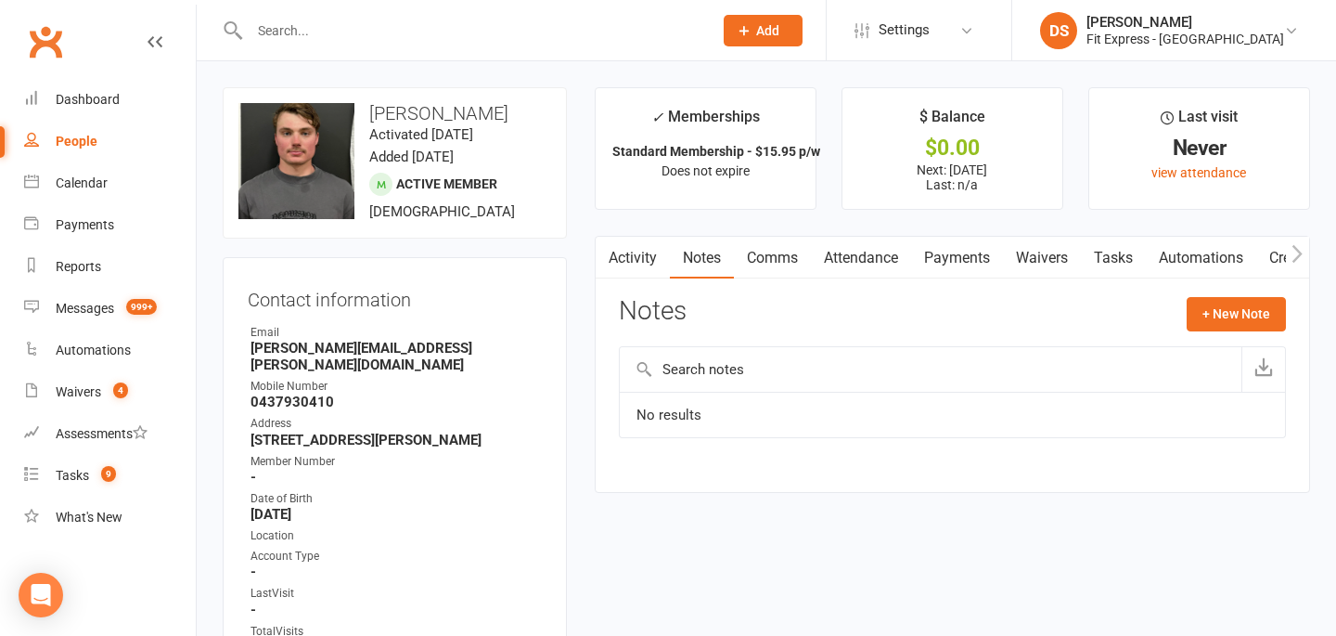
click at [631, 261] on link "Activity" at bounding box center [633, 258] width 74 height 43
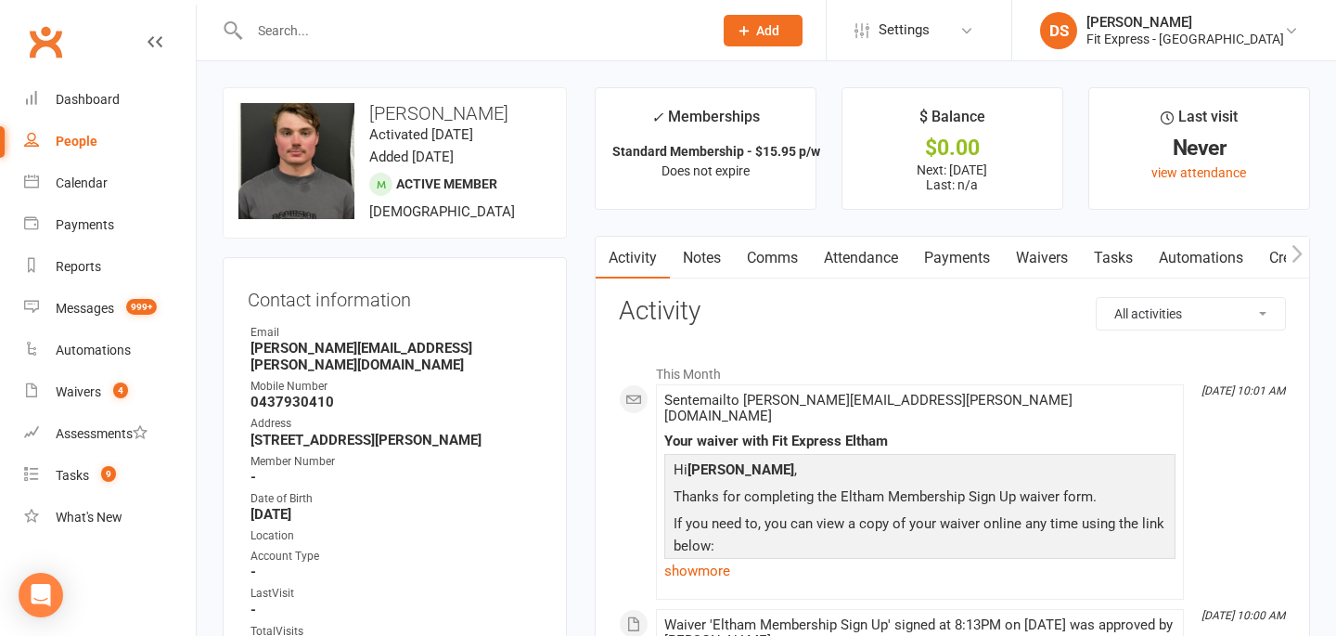
click at [52, 57] on link "Clubworx" at bounding box center [45, 42] width 46 height 46
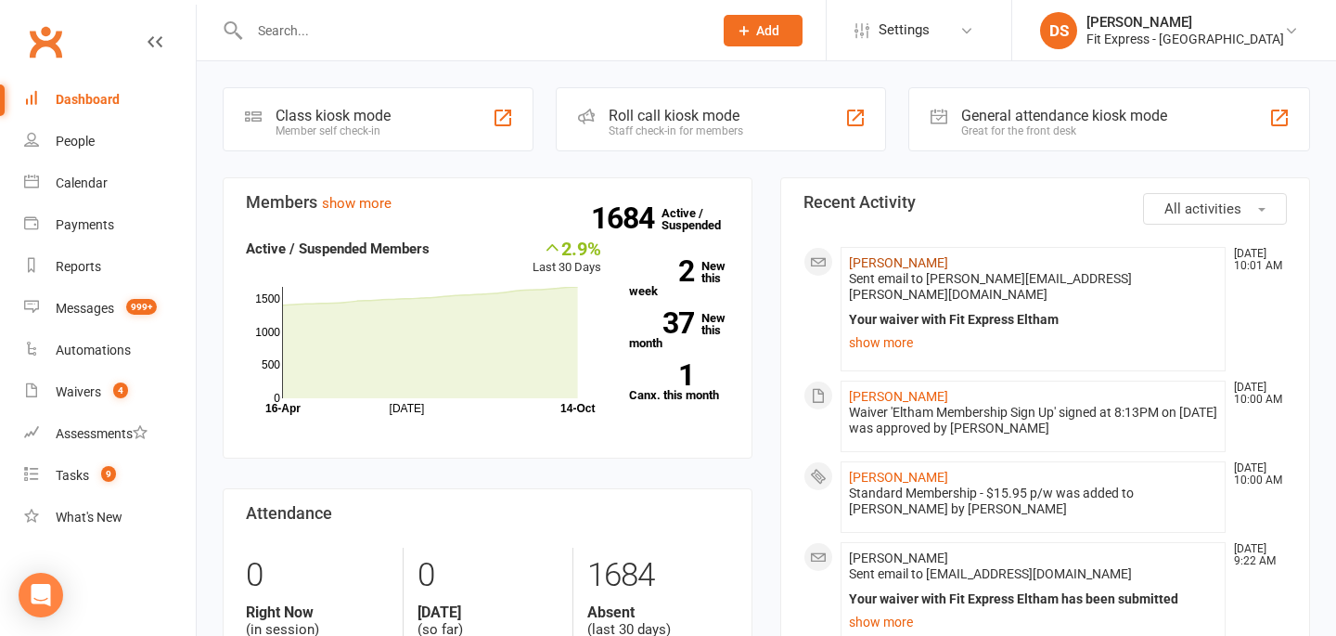
click at [879, 266] on link "[PERSON_NAME]" at bounding box center [898, 262] width 99 height 15
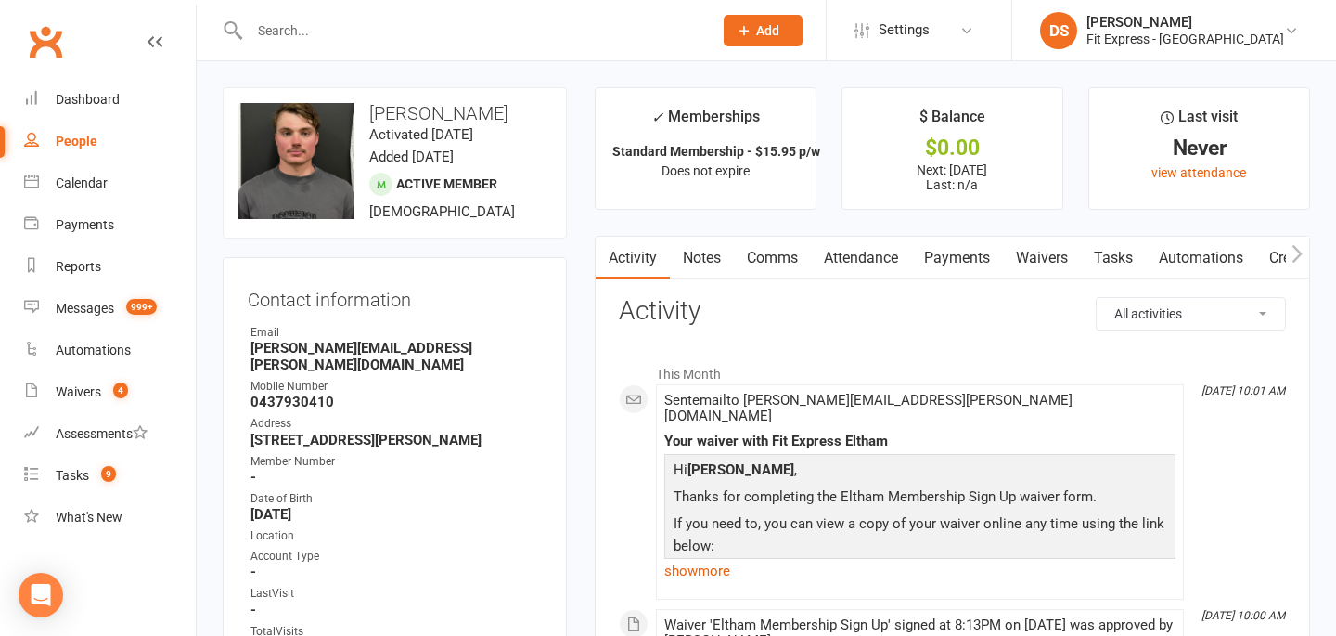
click at [979, 251] on link "Payments" at bounding box center [957, 258] width 92 height 43
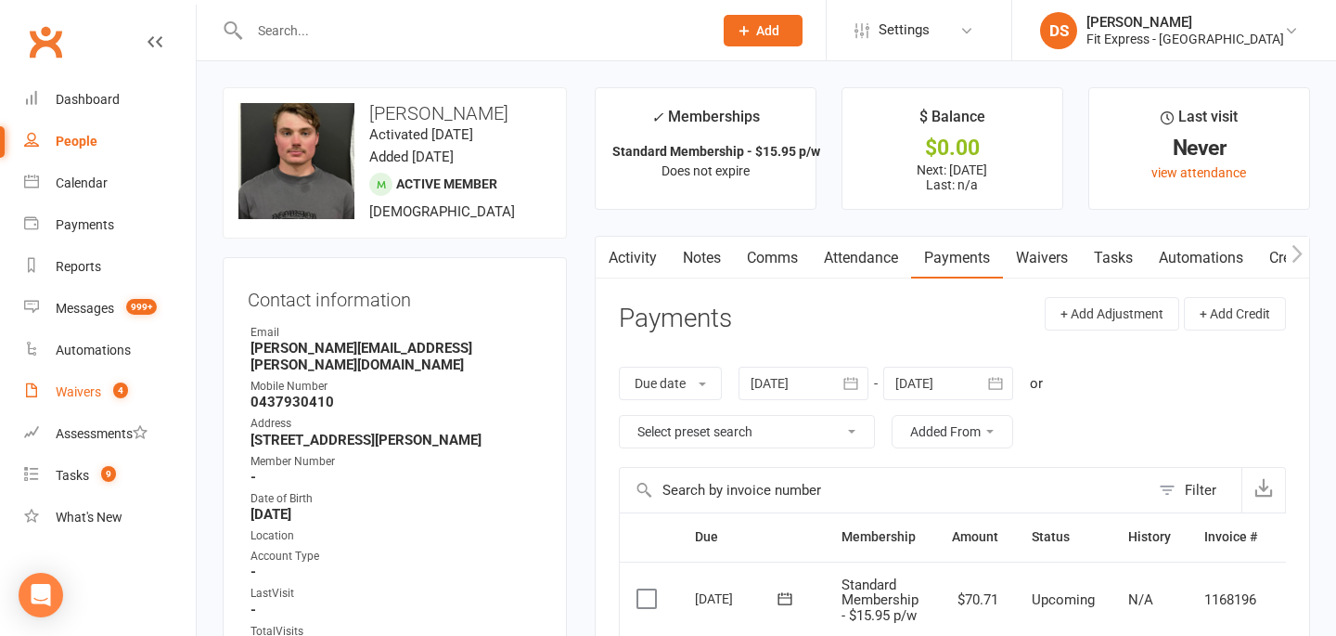
click at [100, 402] on link "Waivers 4" at bounding box center [110, 392] width 172 height 42
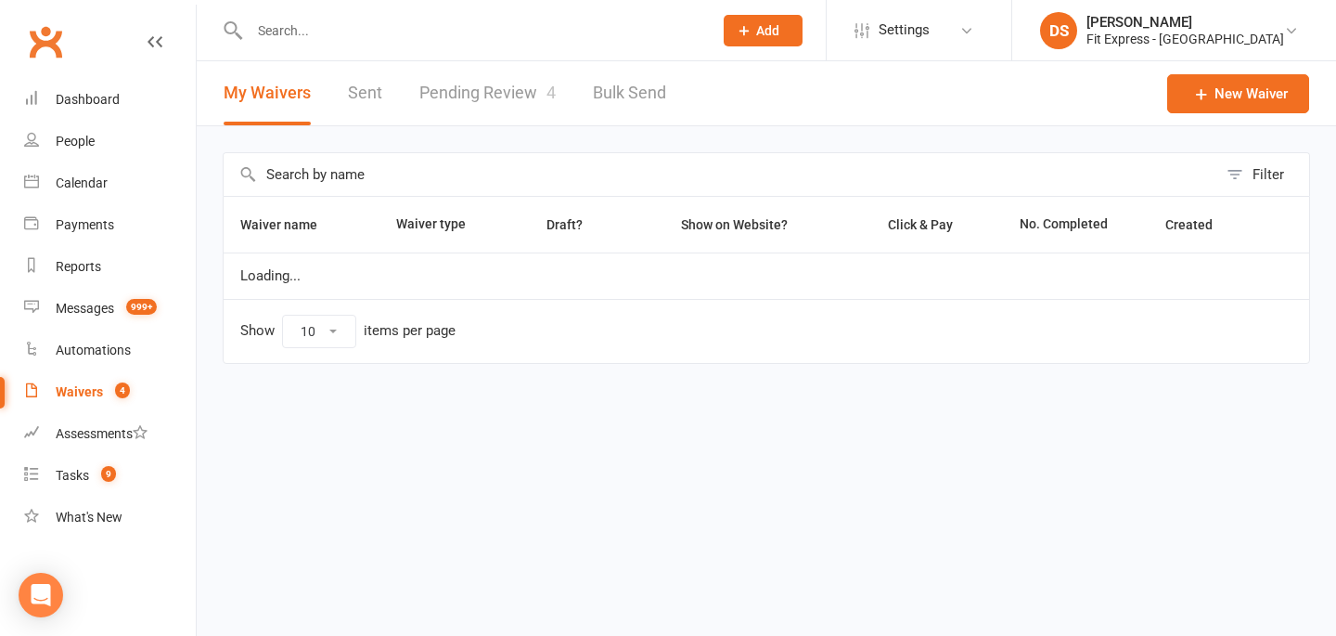
click at [464, 96] on link "Pending Review 4" at bounding box center [487, 93] width 136 height 64
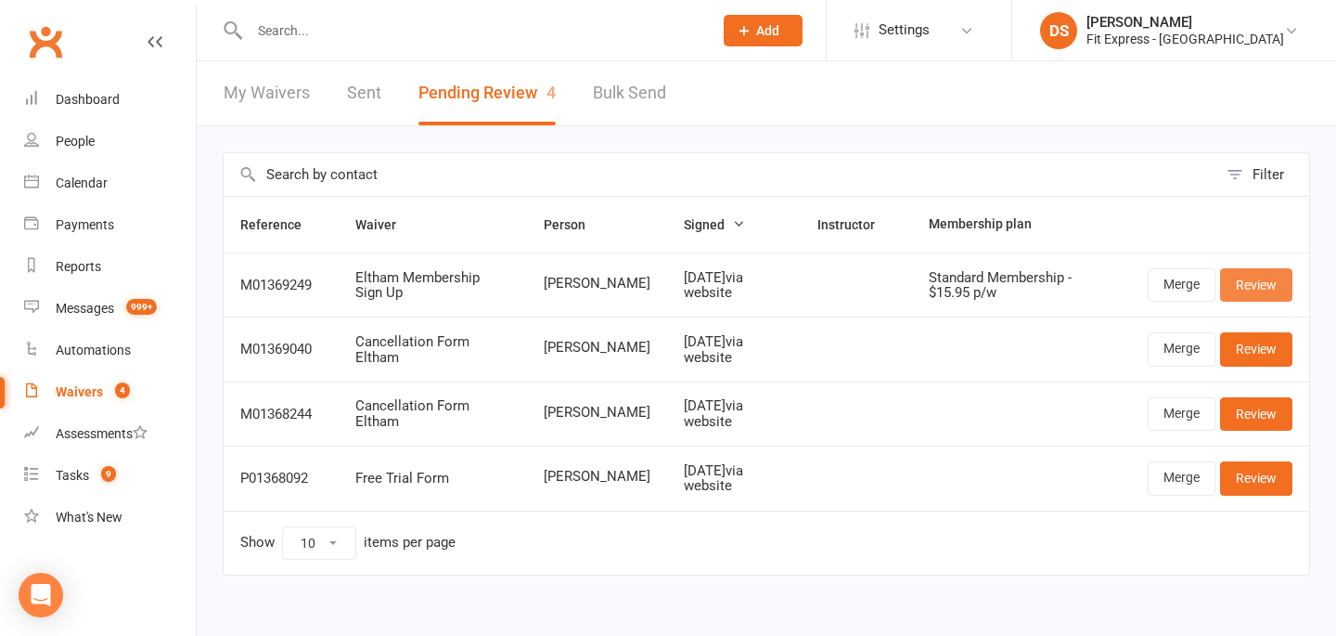
click at [1257, 286] on link "Review" at bounding box center [1256, 284] width 72 height 33
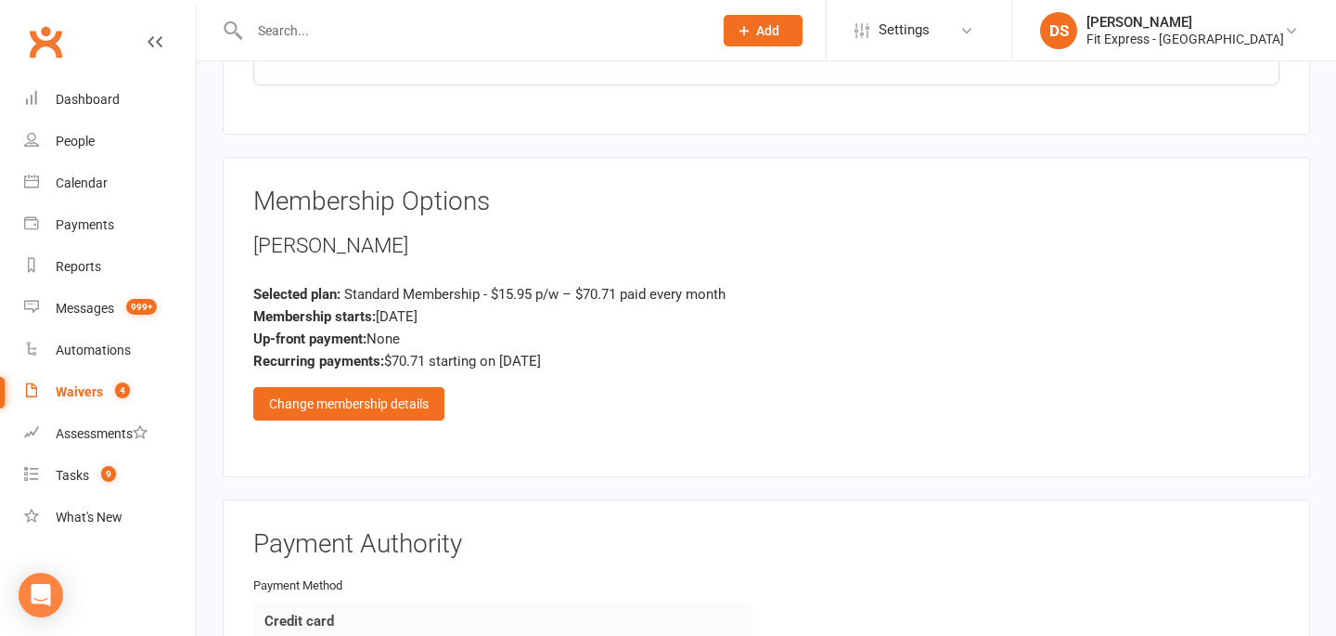
scroll to position [2233, 0]
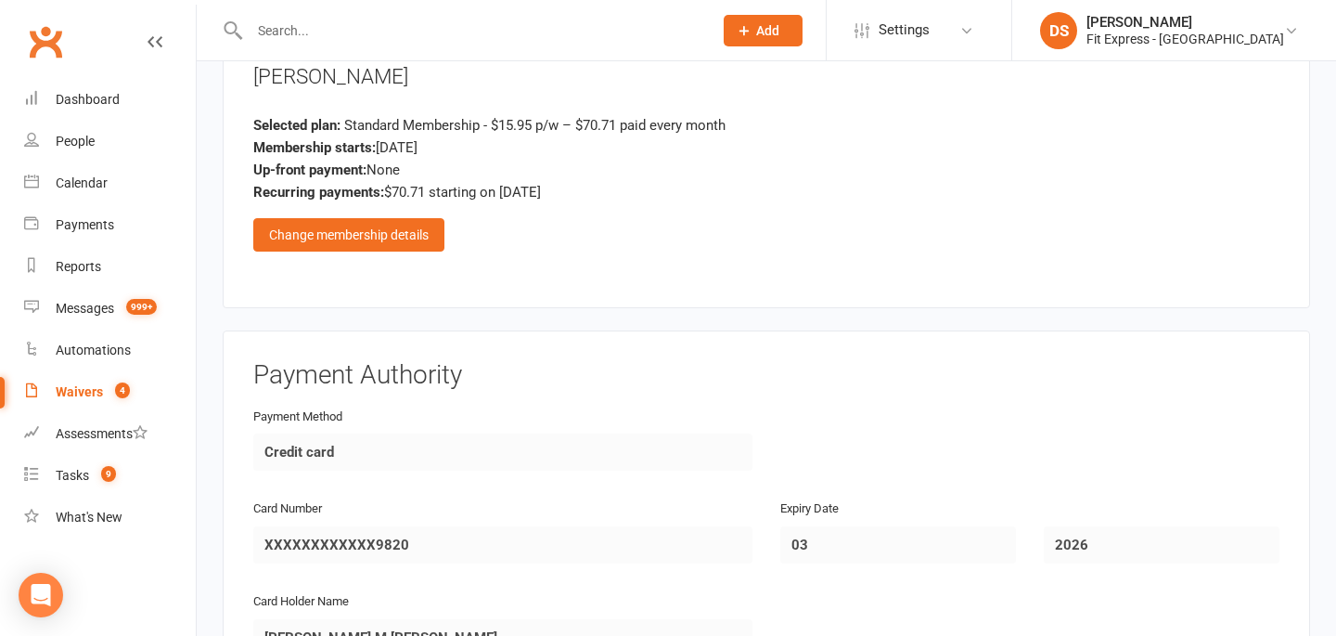
click at [414, 181] on div "Kane Davis Selected plan: Standard Membership - $15.95 p/w – $70.71 paid every …" at bounding box center [766, 156] width 1026 height 189
click at [419, 218] on div "Change membership details" at bounding box center [348, 234] width 191 height 33
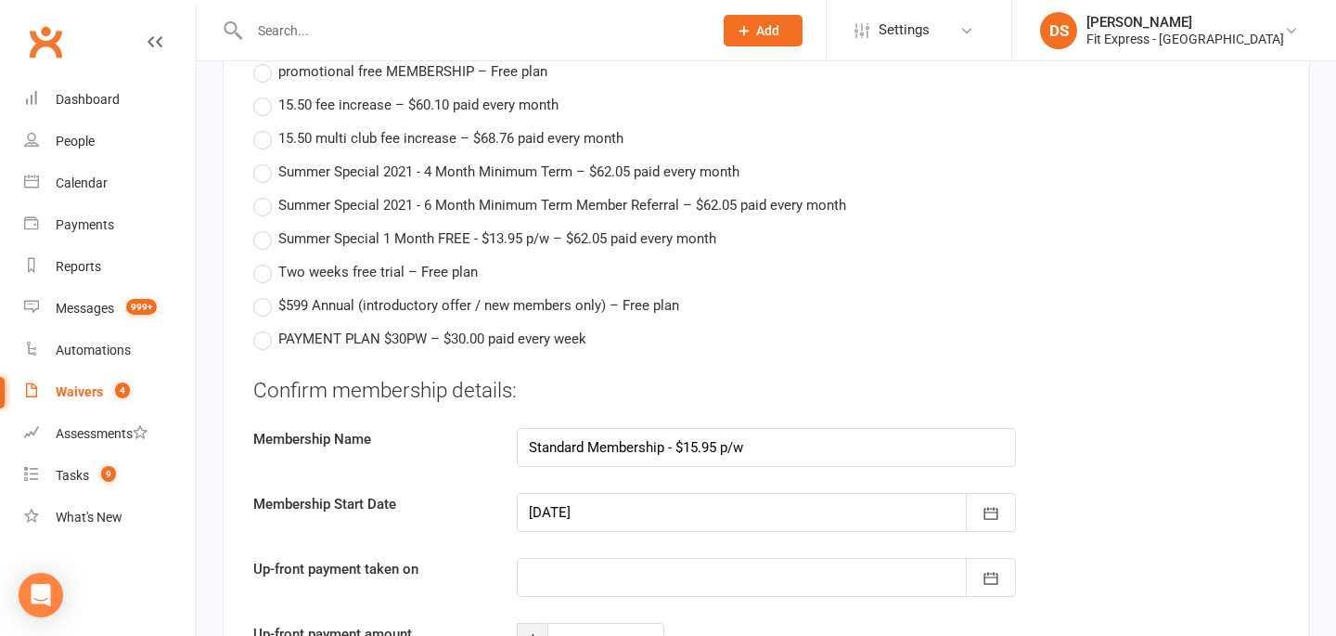
scroll to position [3249, 0]
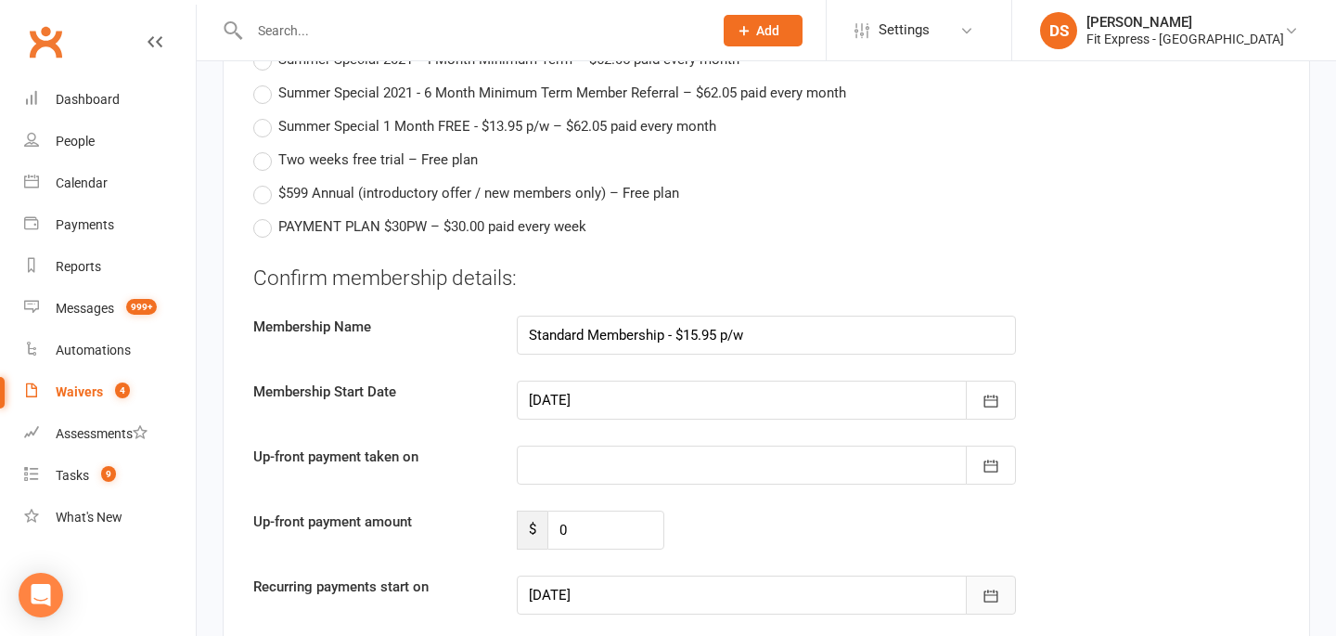
click at [986, 575] on button "button" at bounding box center [991, 594] width 50 height 39
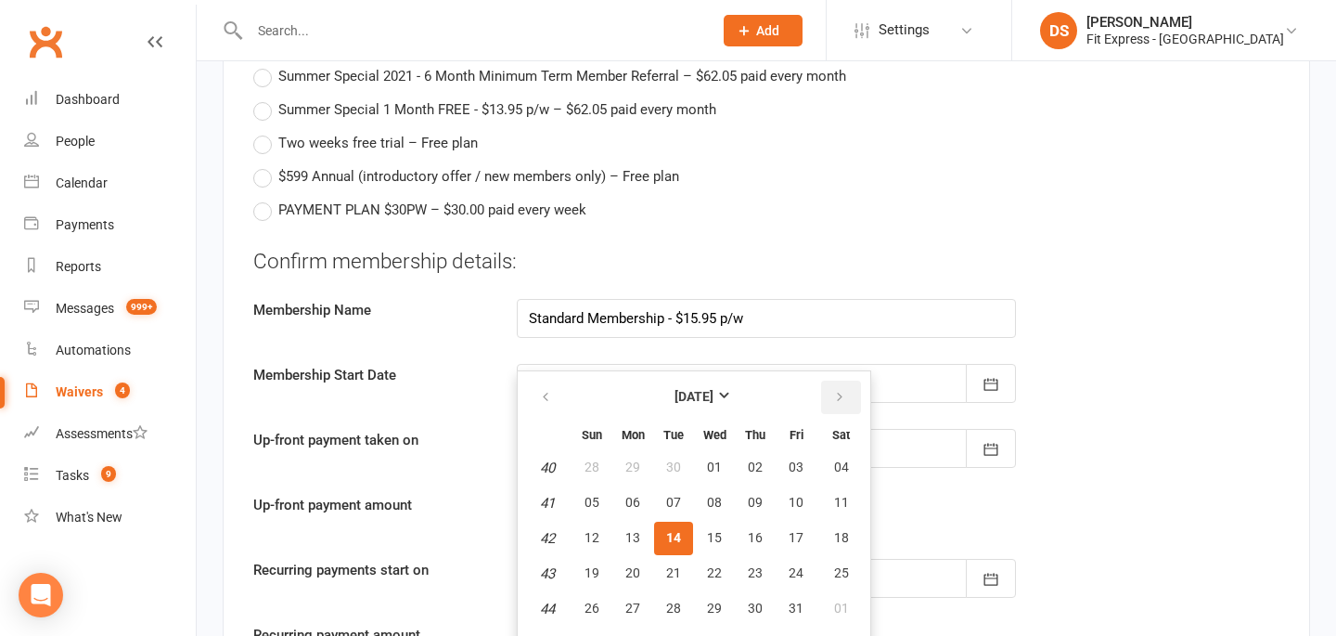
click at [840, 390] on icon "button" at bounding box center [839, 397] width 13 height 15
click at [844, 459] on span "01" at bounding box center [841, 466] width 15 height 15
type input "01 Nov 2025"
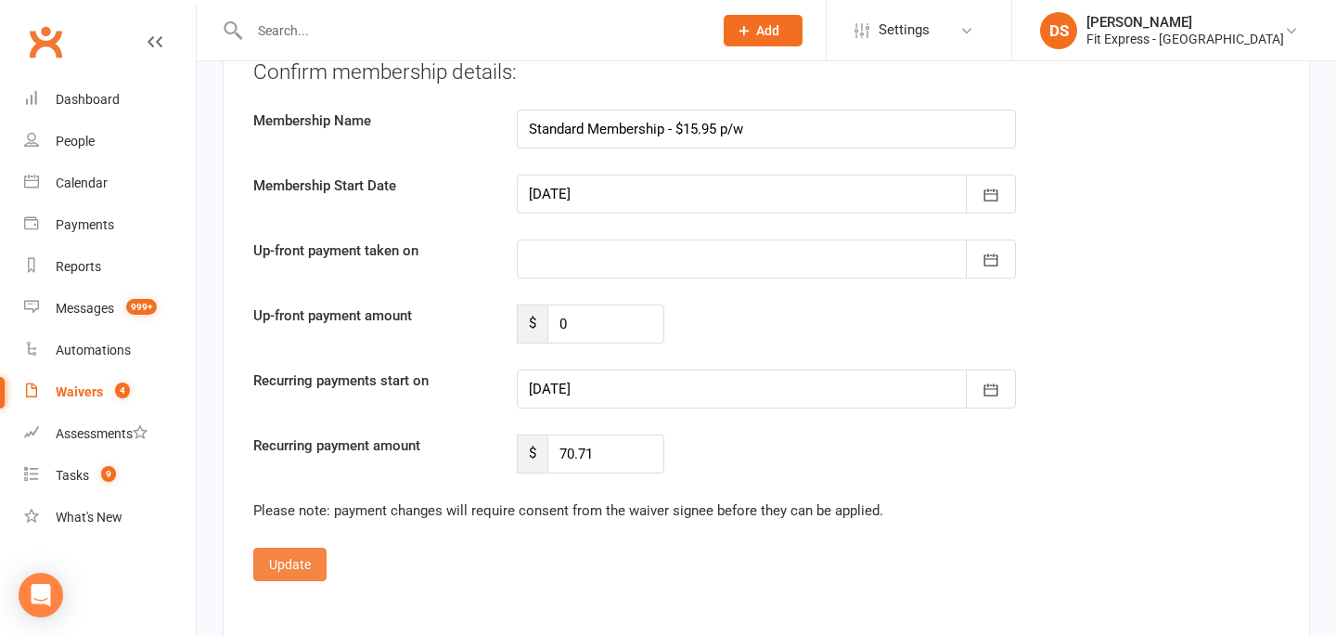
click at [285, 548] on button "Update" at bounding box center [289, 564] width 73 height 33
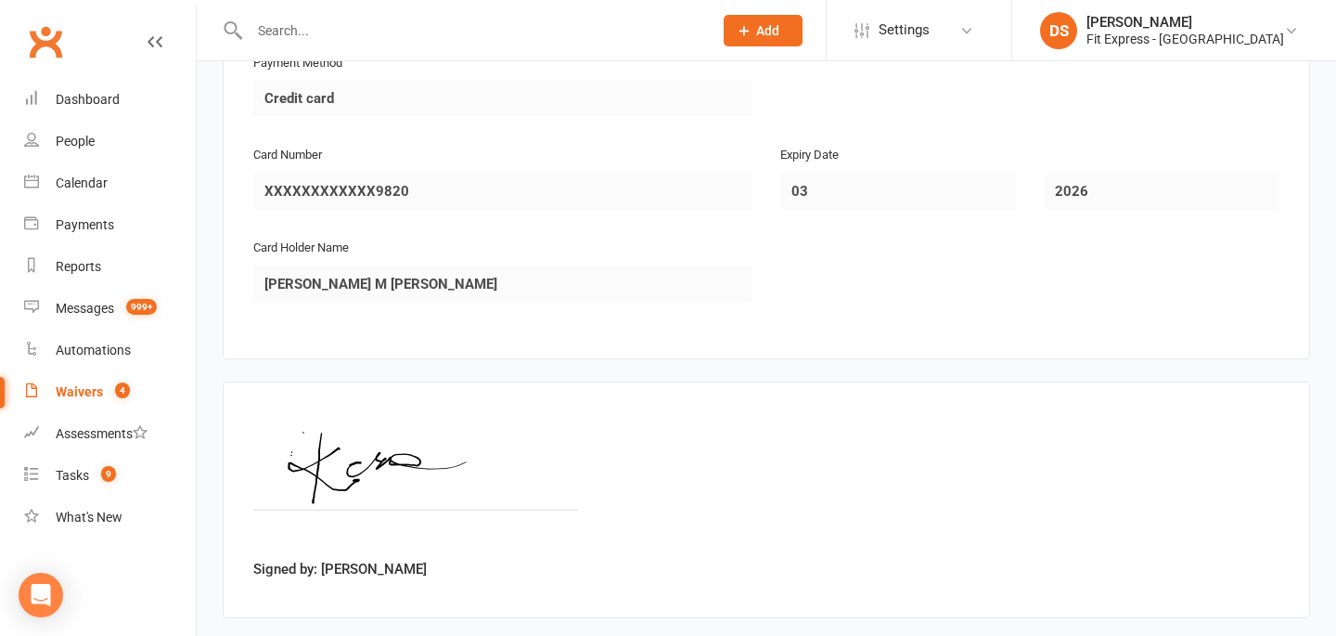
scroll to position [2655, 0]
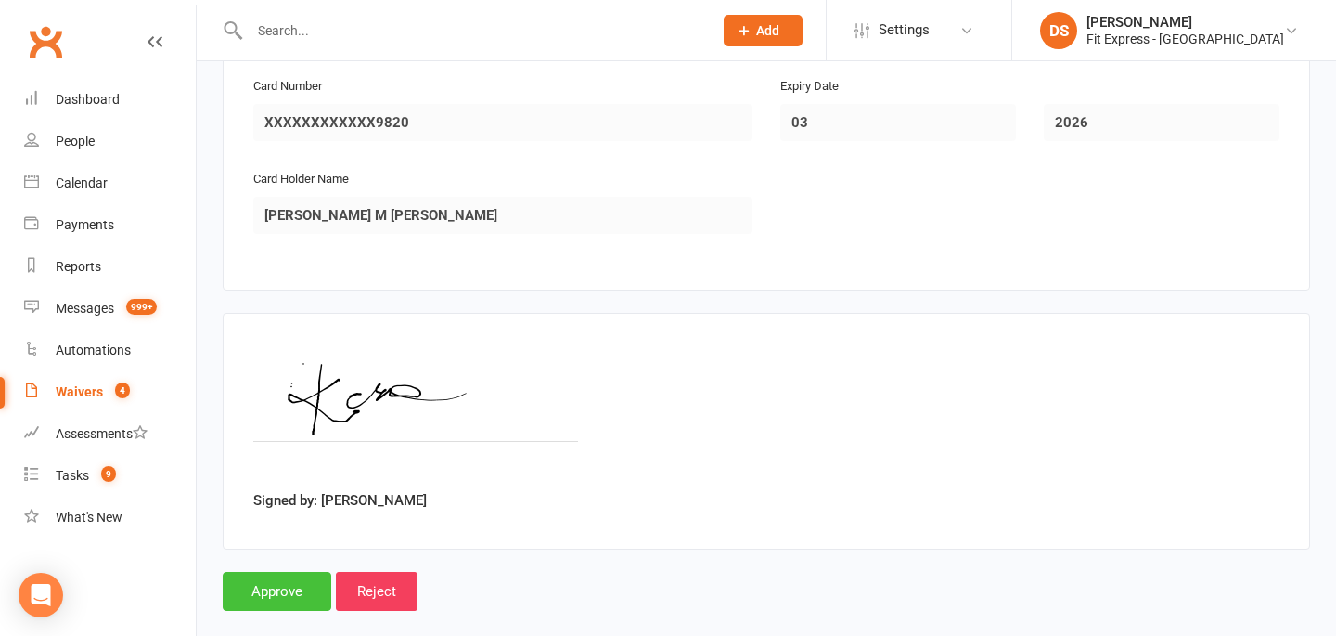
click at [292, 572] on input "Approve" at bounding box center [277, 591] width 109 height 39
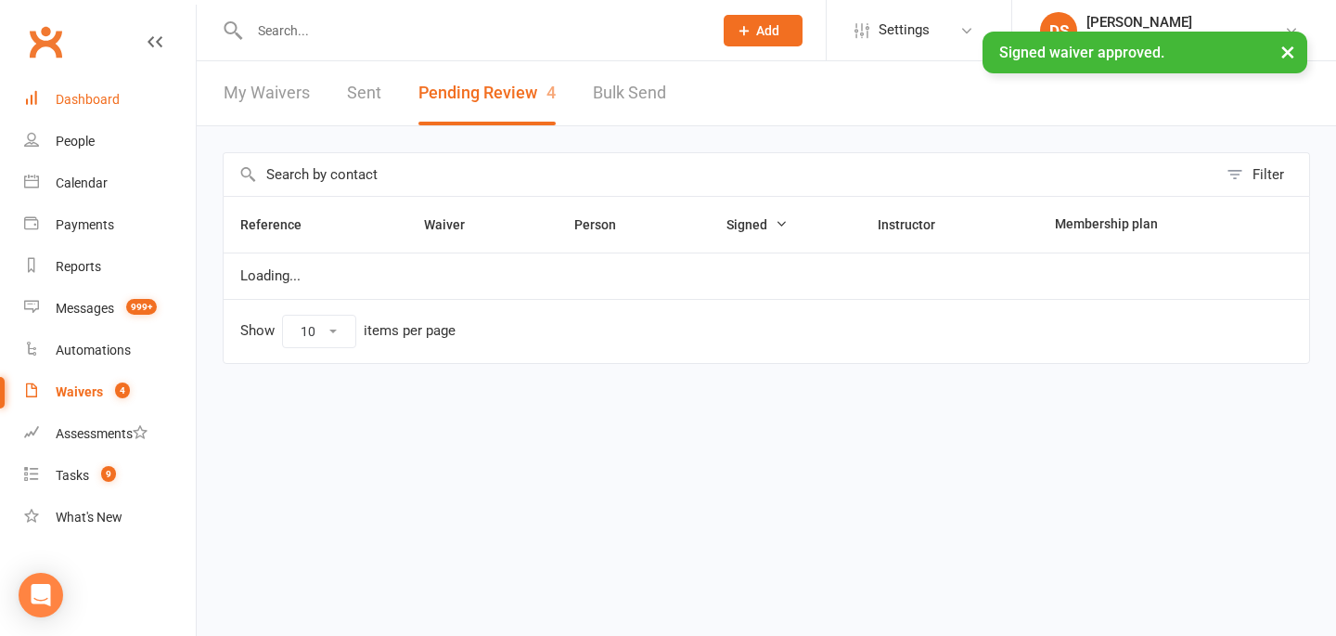
click at [76, 97] on div "Dashboard" at bounding box center [88, 99] width 64 height 15
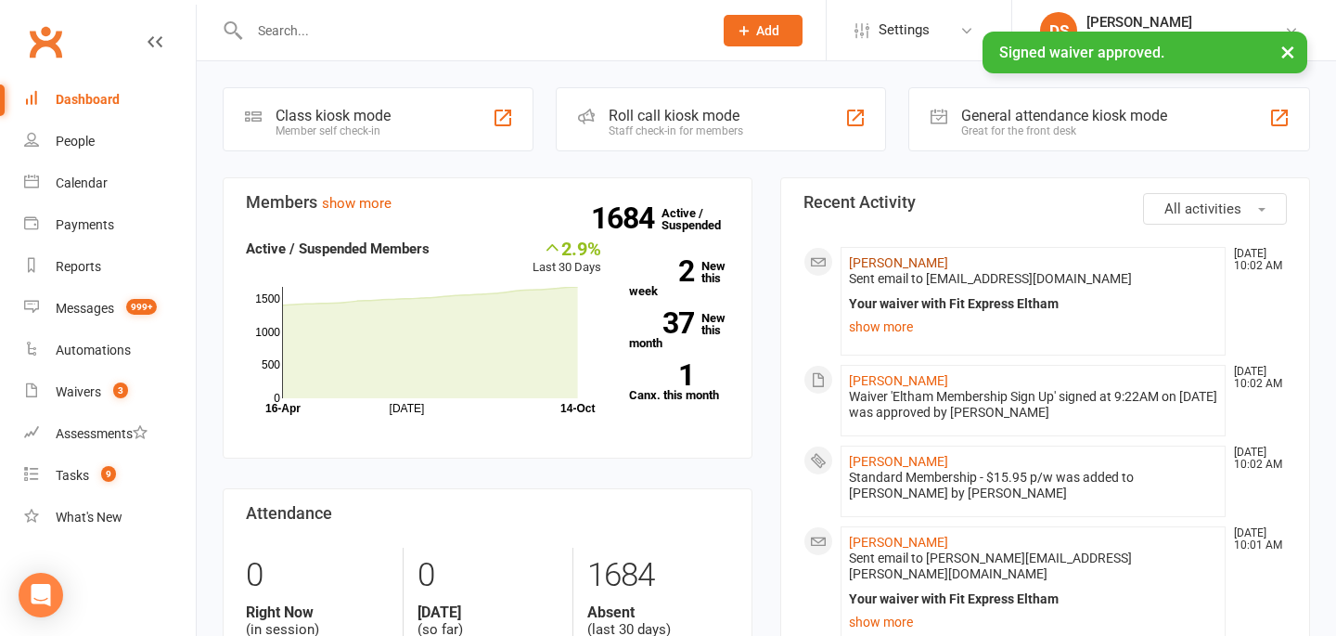
click at [889, 262] on link "Kane Davis" at bounding box center [898, 262] width 99 height 15
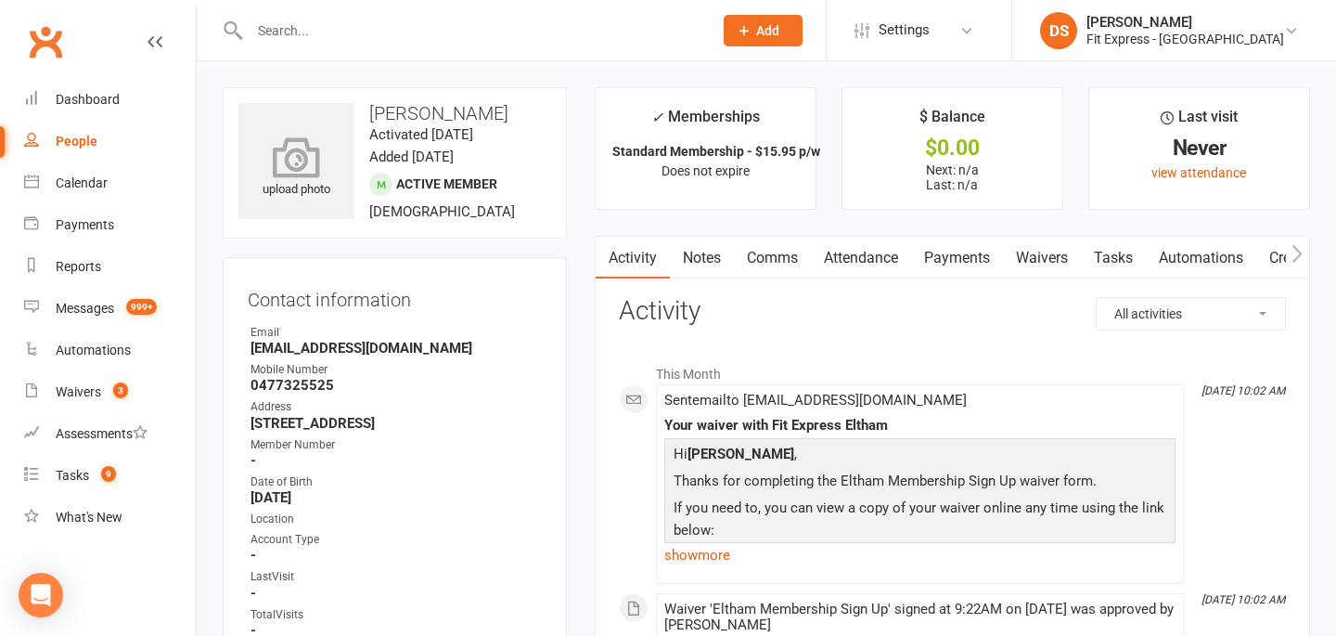
click at [313, 161] on icon at bounding box center [297, 156] width 128 height 41
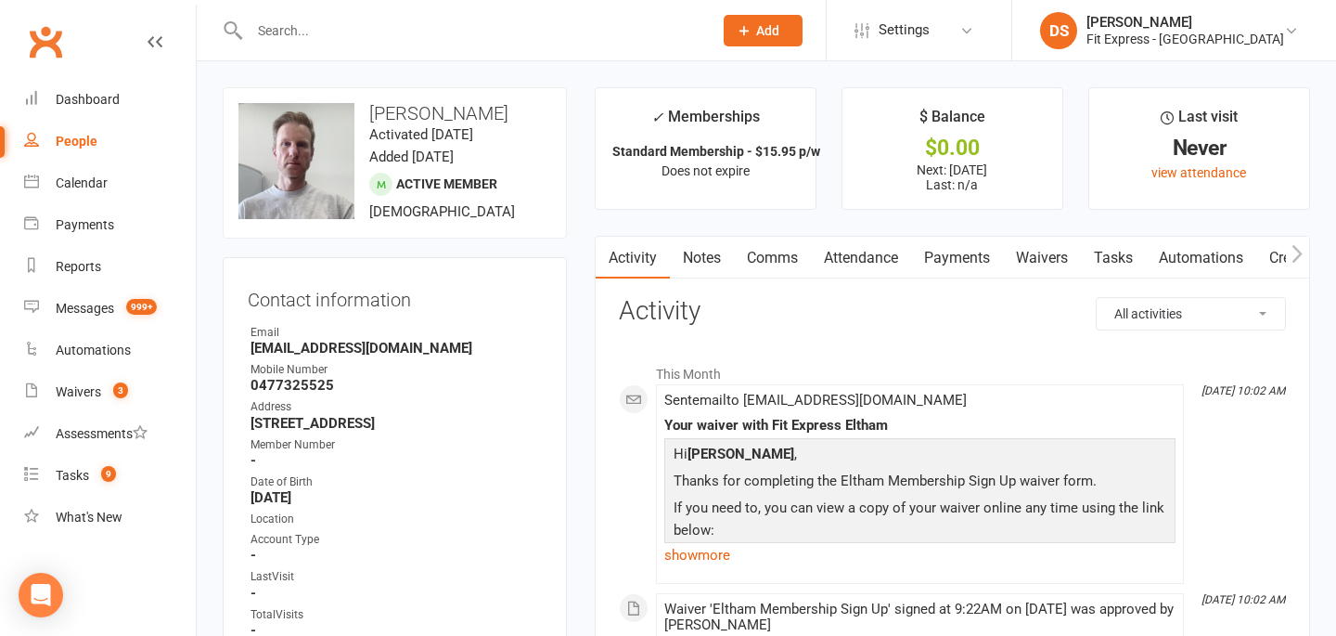
click at [978, 251] on link "Payments" at bounding box center [957, 258] width 92 height 43
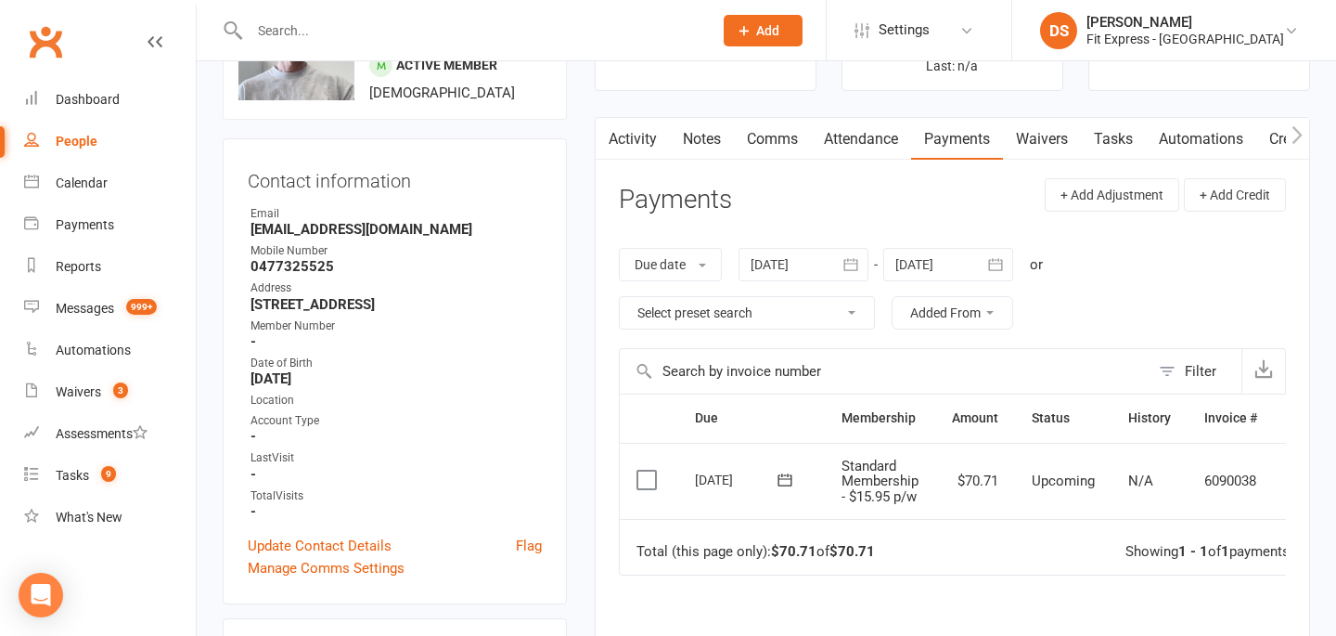
scroll to position [74, 0]
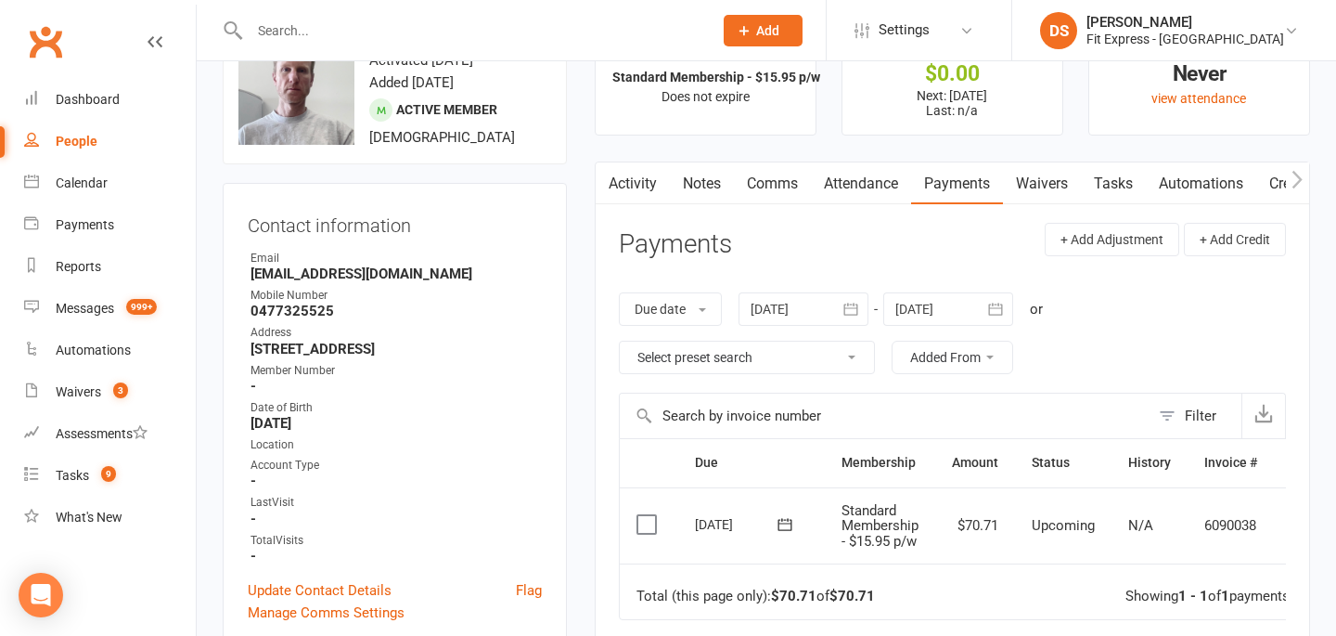
click at [933, 307] on div at bounding box center [948, 308] width 130 height 33
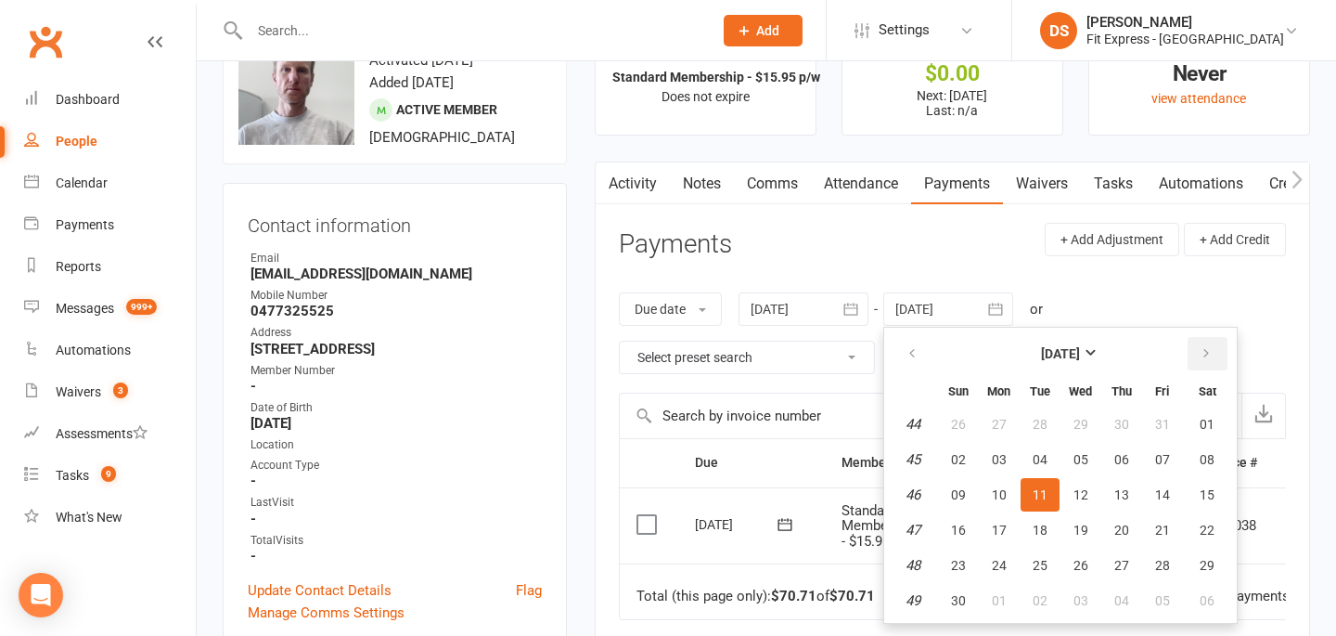
click at [1204, 353] on icon "button" at bounding box center [1206, 353] width 13 height 15
click at [970, 429] on button "01" at bounding box center [958, 423] width 39 height 33
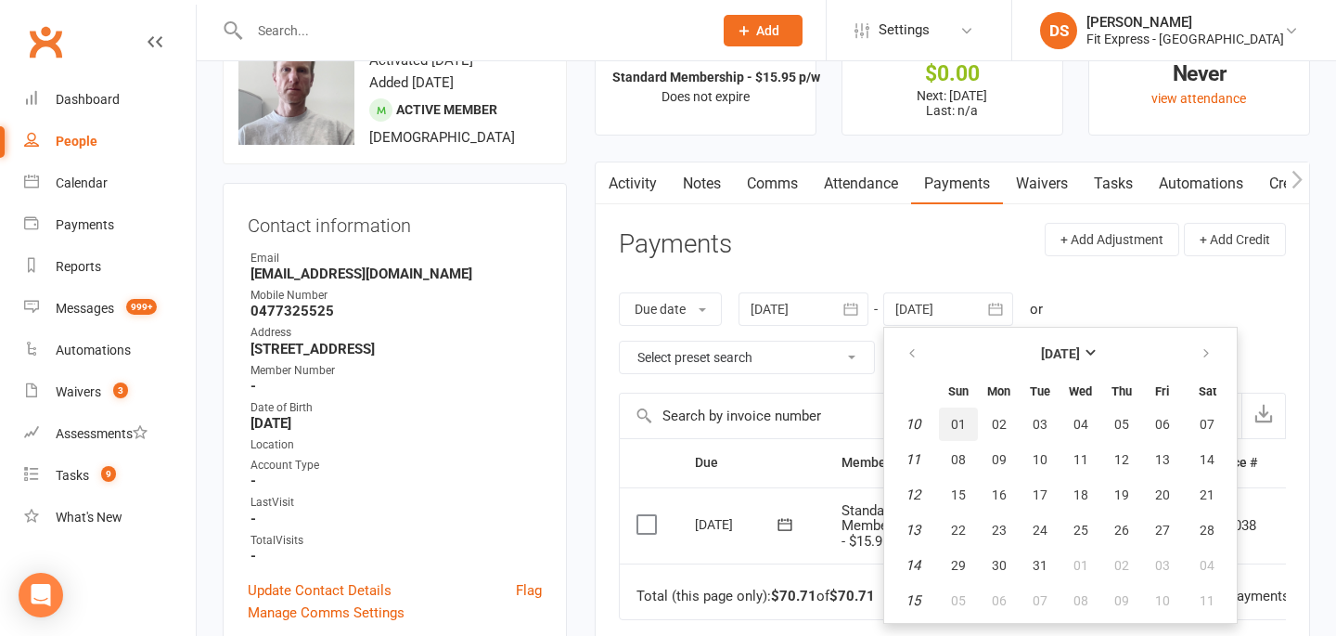
type input "01 Mar 2026"
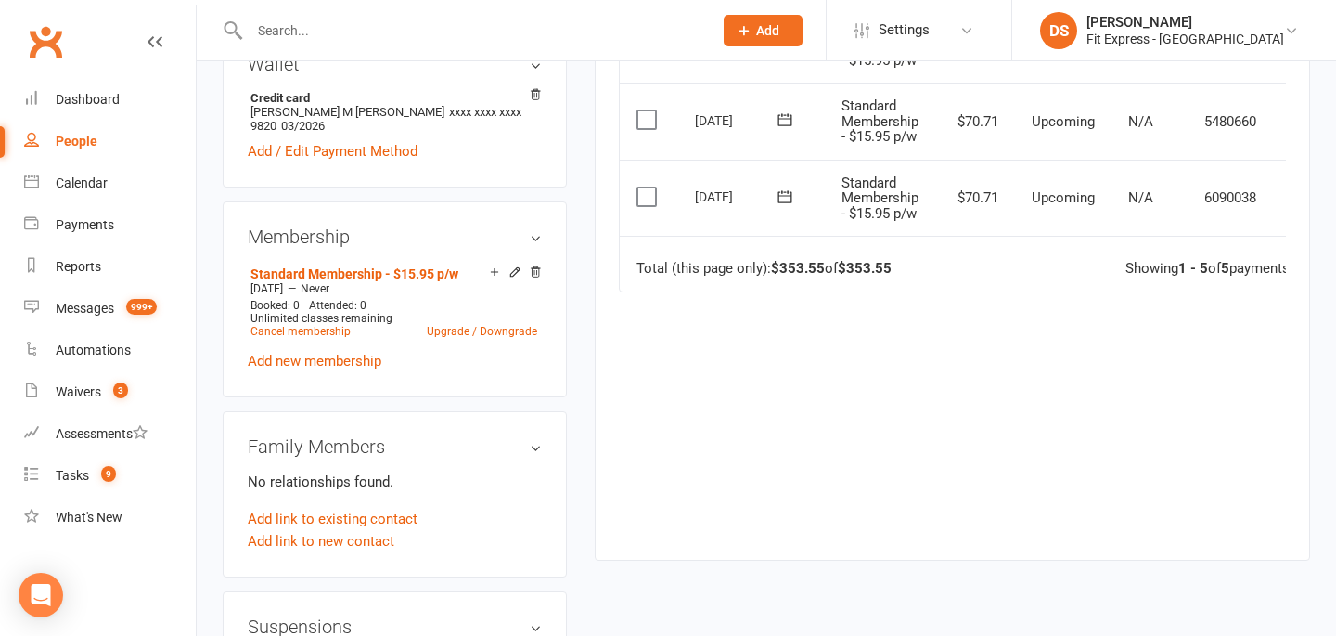
scroll to position [0, 0]
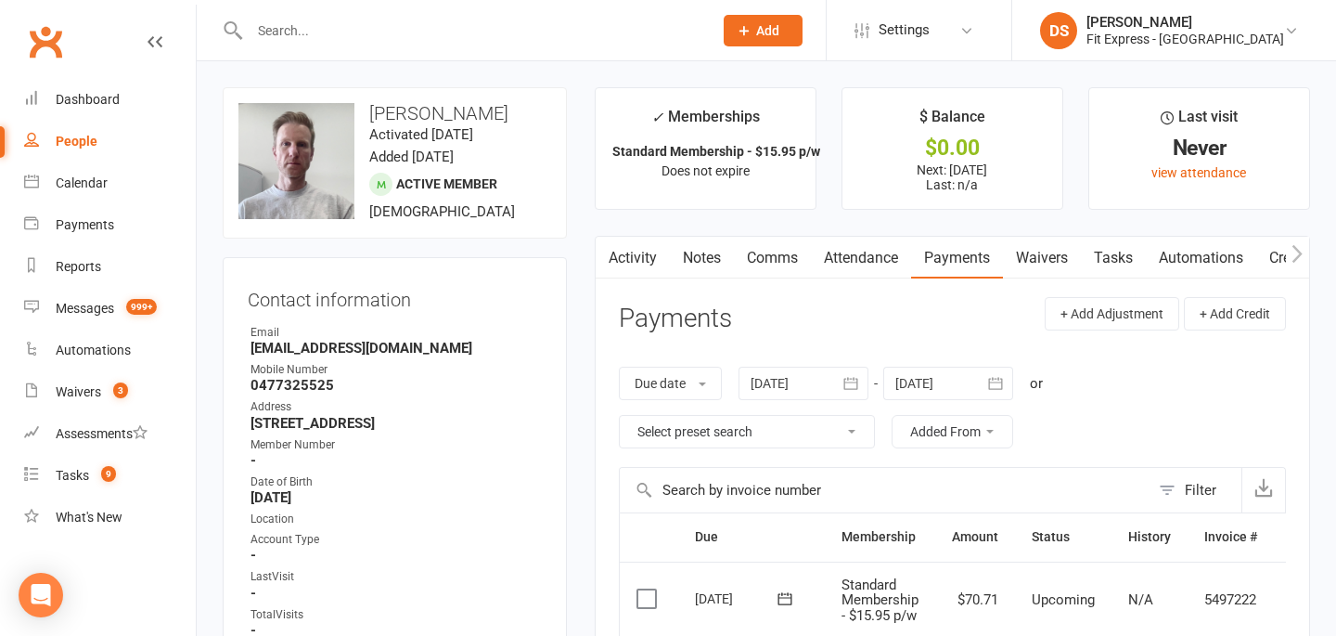
click at [706, 260] on link "Notes" at bounding box center [702, 258] width 64 height 43
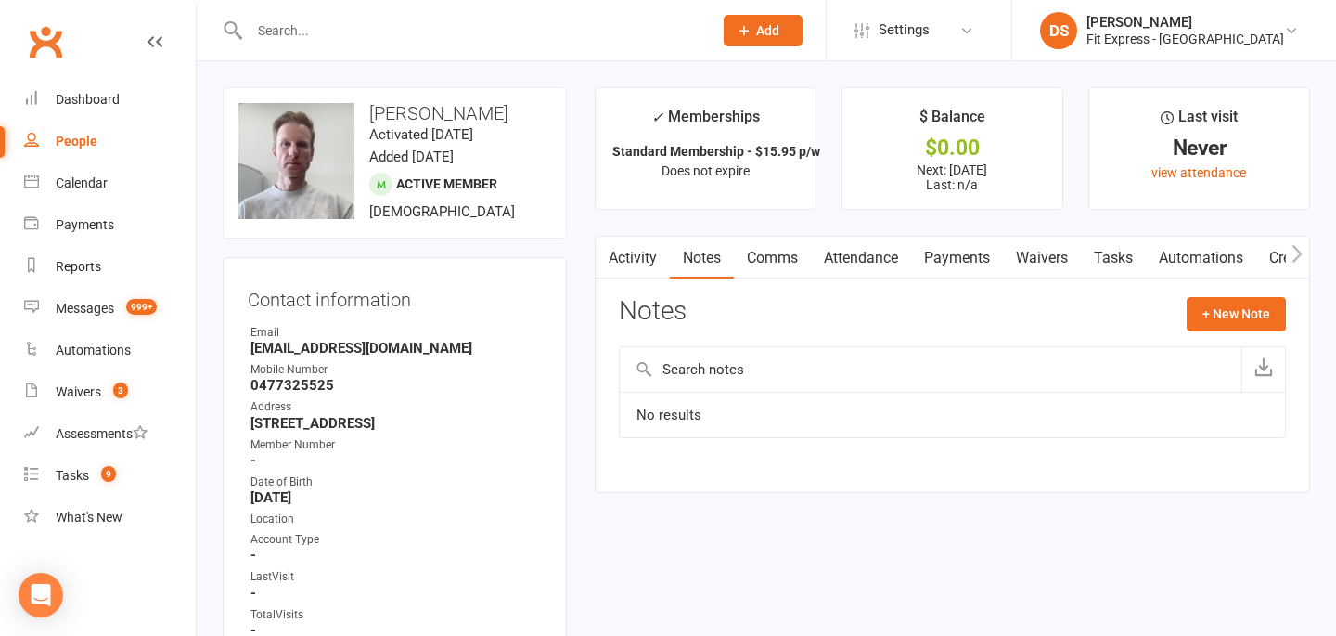
click at [624, 265] on link "Activity" at bounding box center [633, 258] width 74 height 43
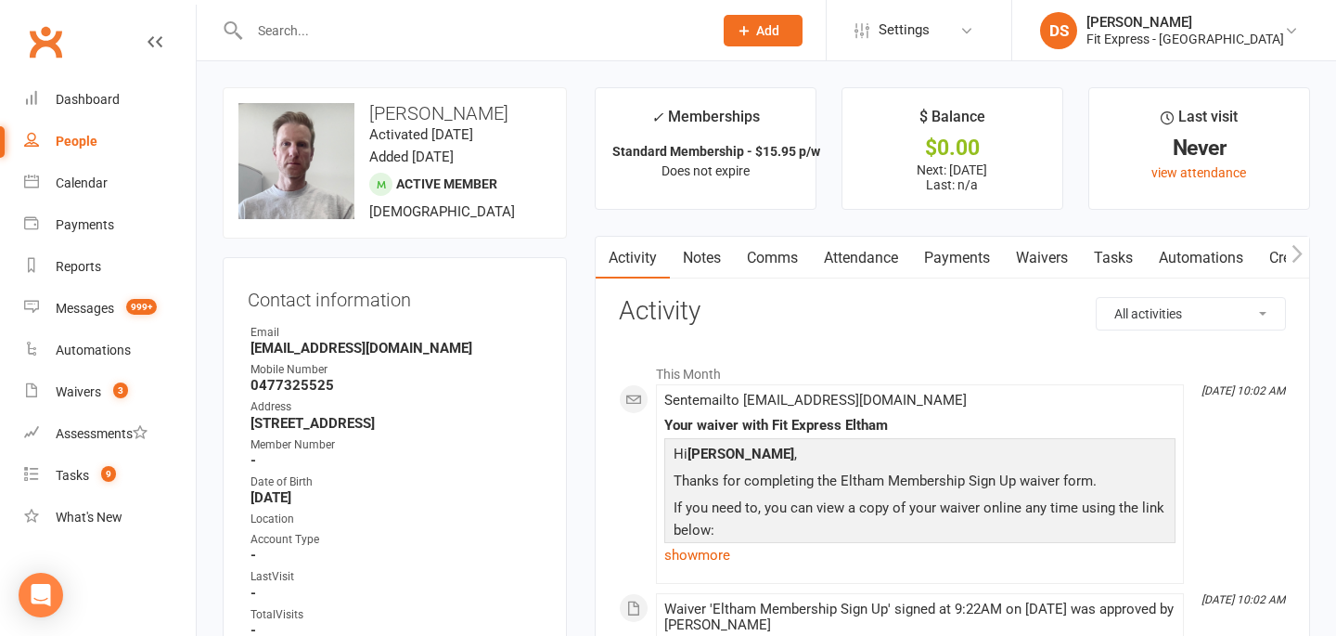
click at [947, 263] on link "Payments" at bounding box center [957, 258] width 92 height 43
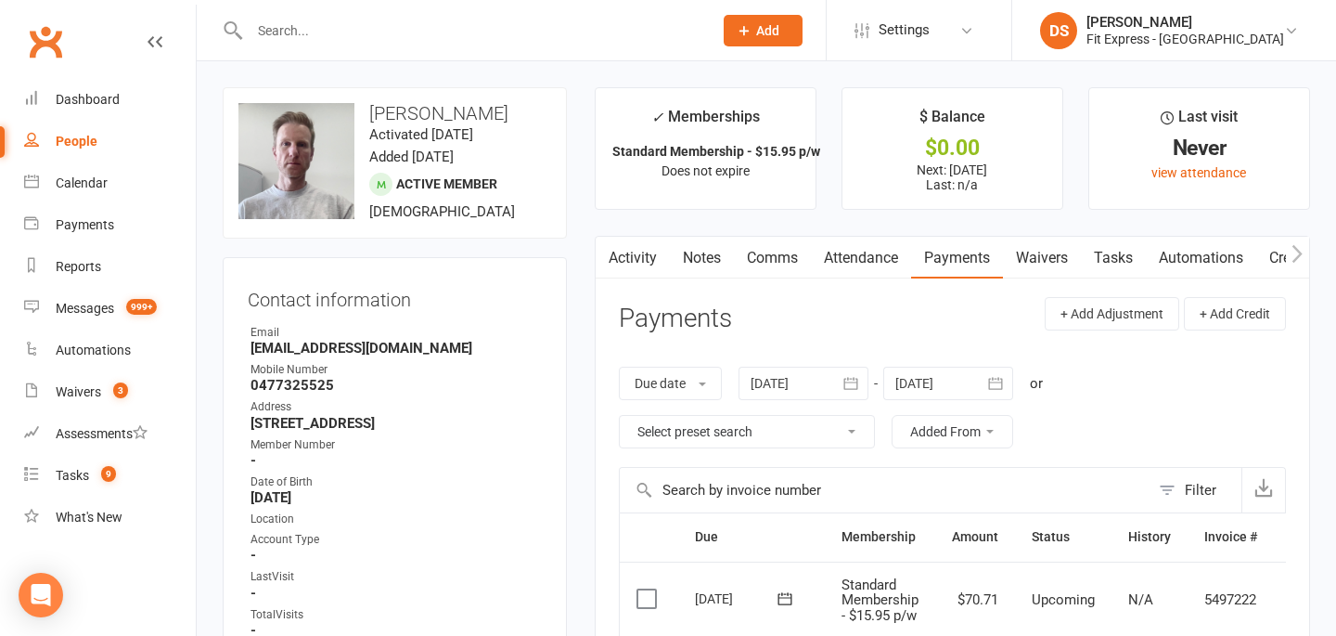
click at [359, 26] on input "text" at bounding box center [472, 31] width 456 height 26
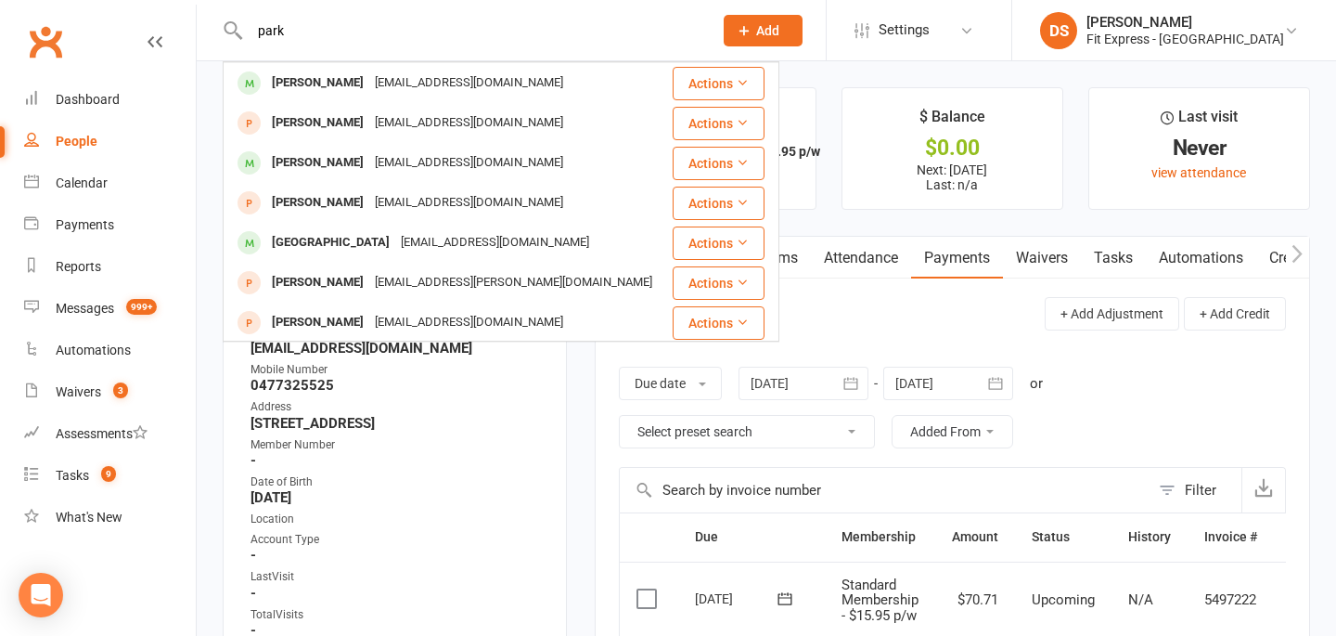
scroll to position [270, 0]
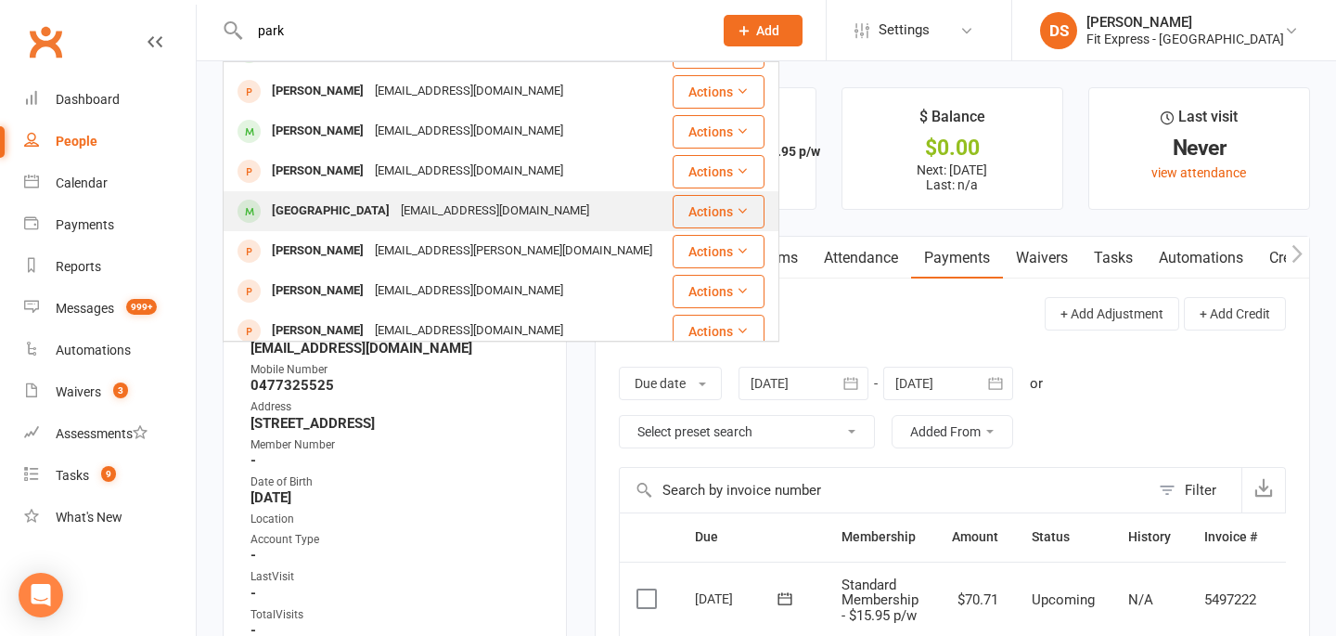
type input "park"
click at [309, 212] on div "Malakai park" at bounding box center [330, 211] width 129 height 27
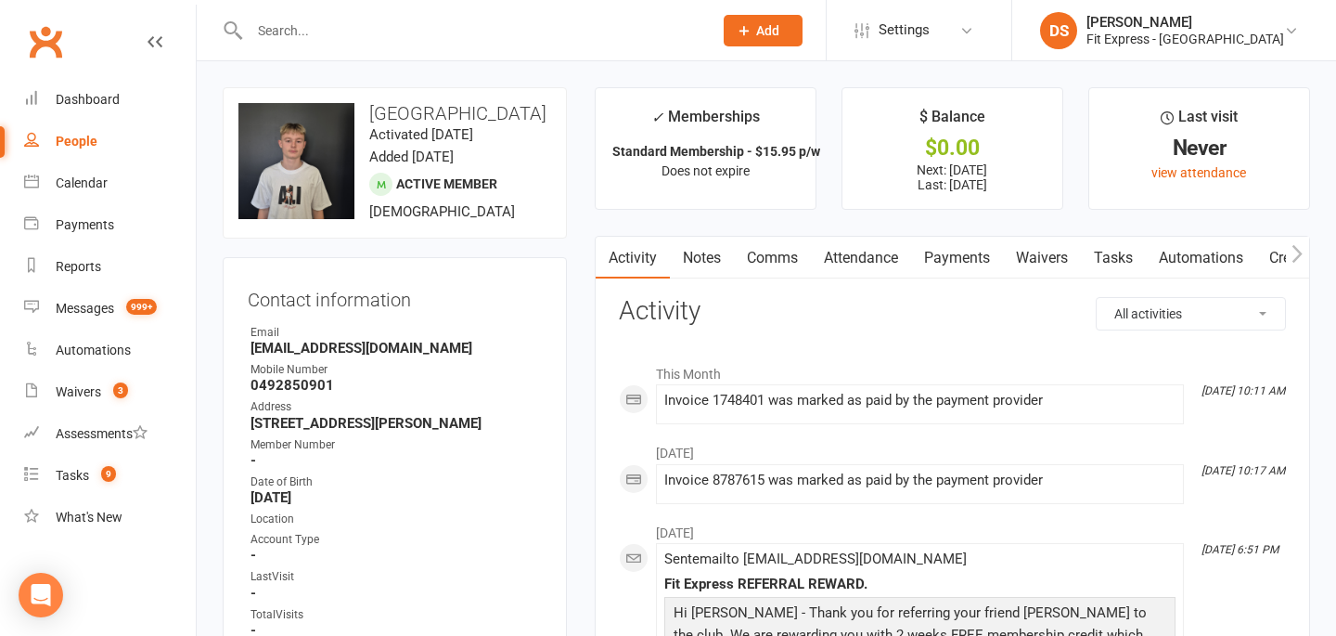
click at [46, 32] on link "Clubworx" at bounding box center [45, 42] width 46 height 46
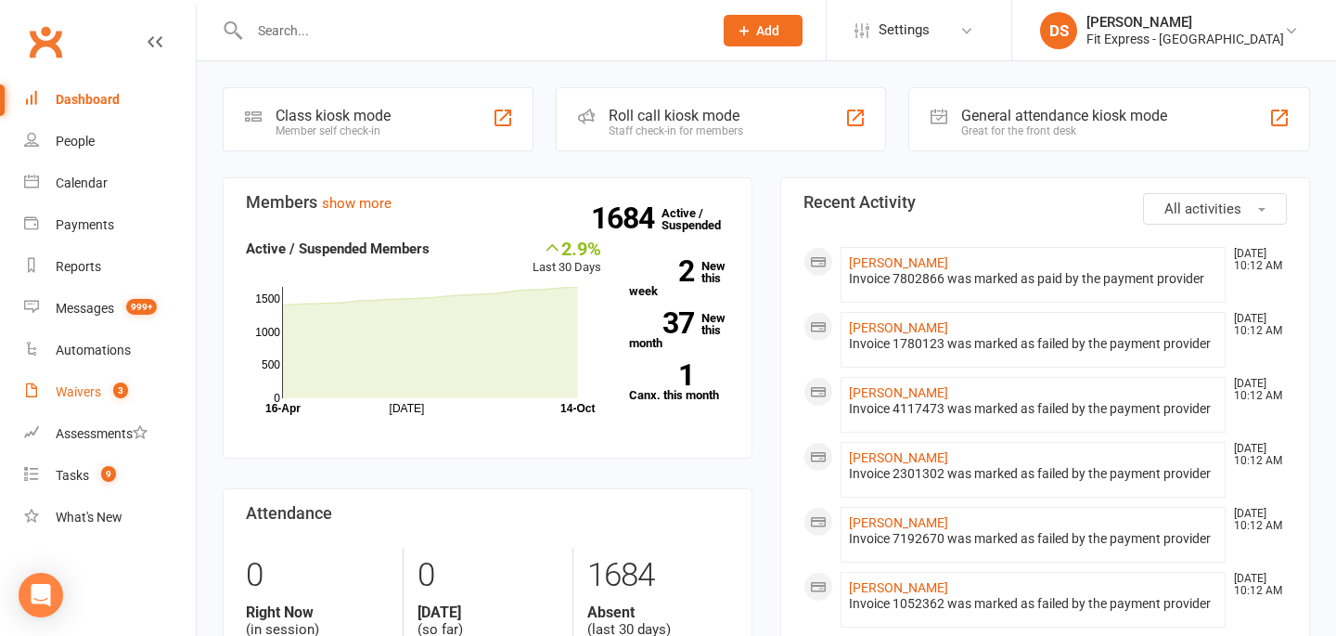
click at [125, 391] on span "3" at bounding box center [120, 390] width 15 height 16
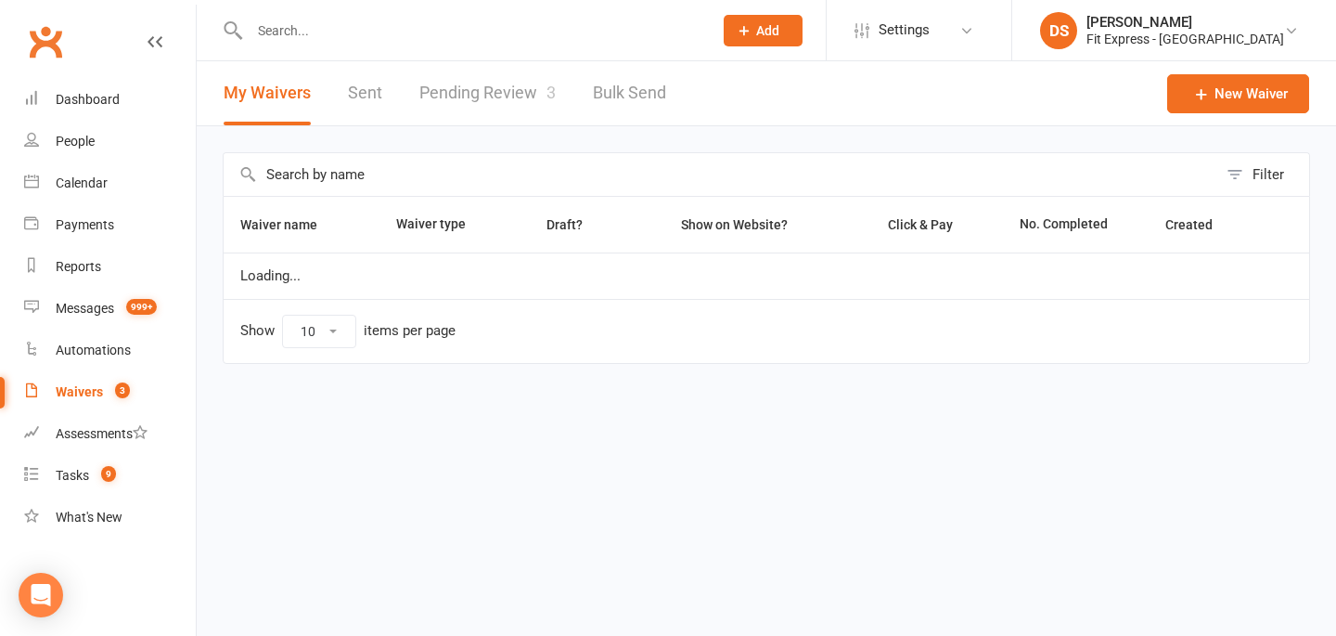
click at [457, 110] on link "Pending Review 3" at bounding box center [487, 93] width 136 height 64
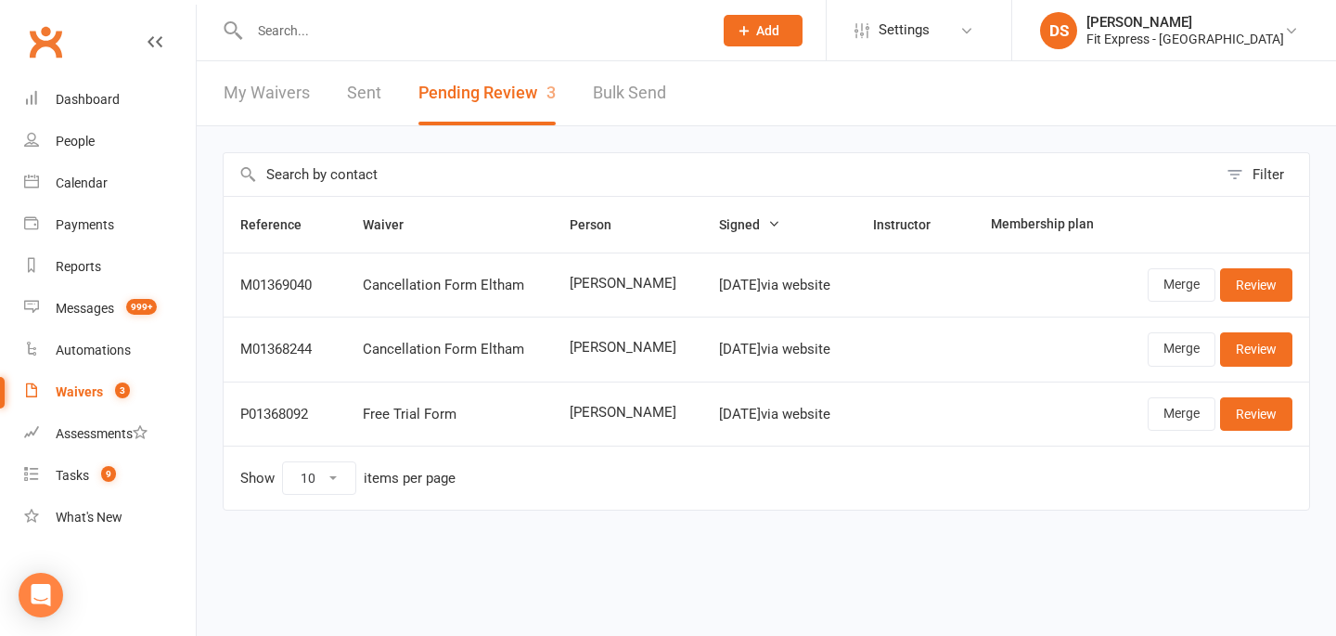
click at [59, 25] on link "Clubworx" at bounding box center [45, 42] width 46 height 46
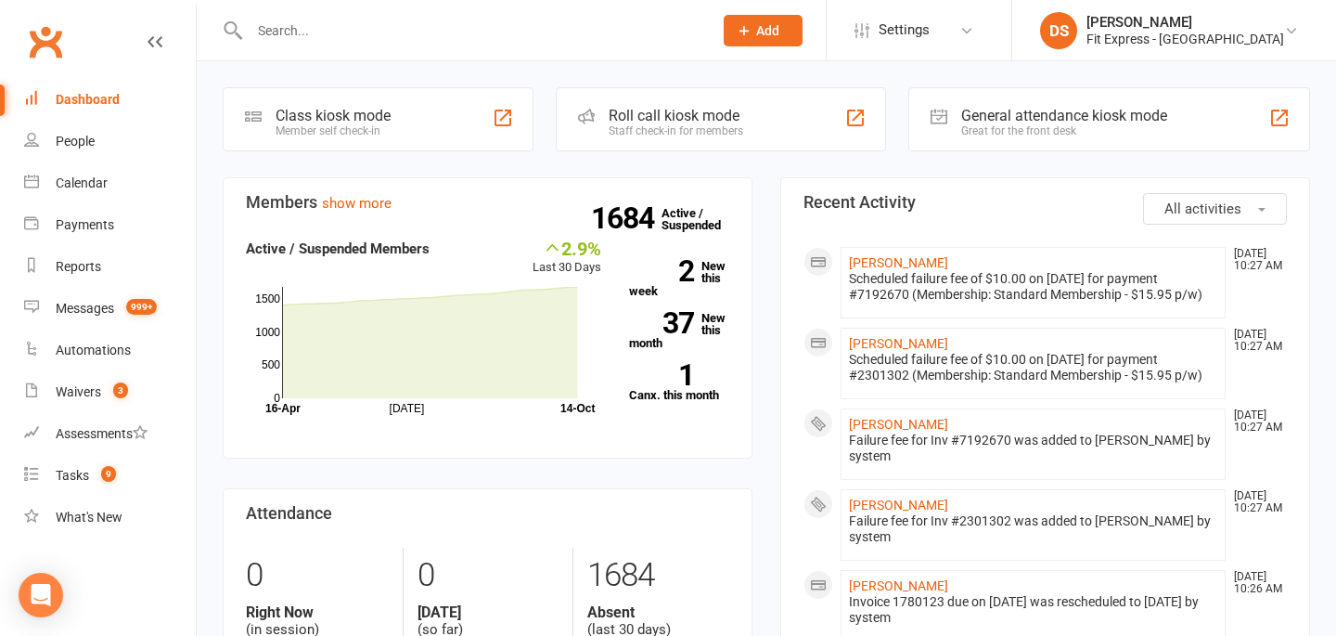
click at [312, 40] on input "text" at bounding box center [472, 31] width 456 height 26
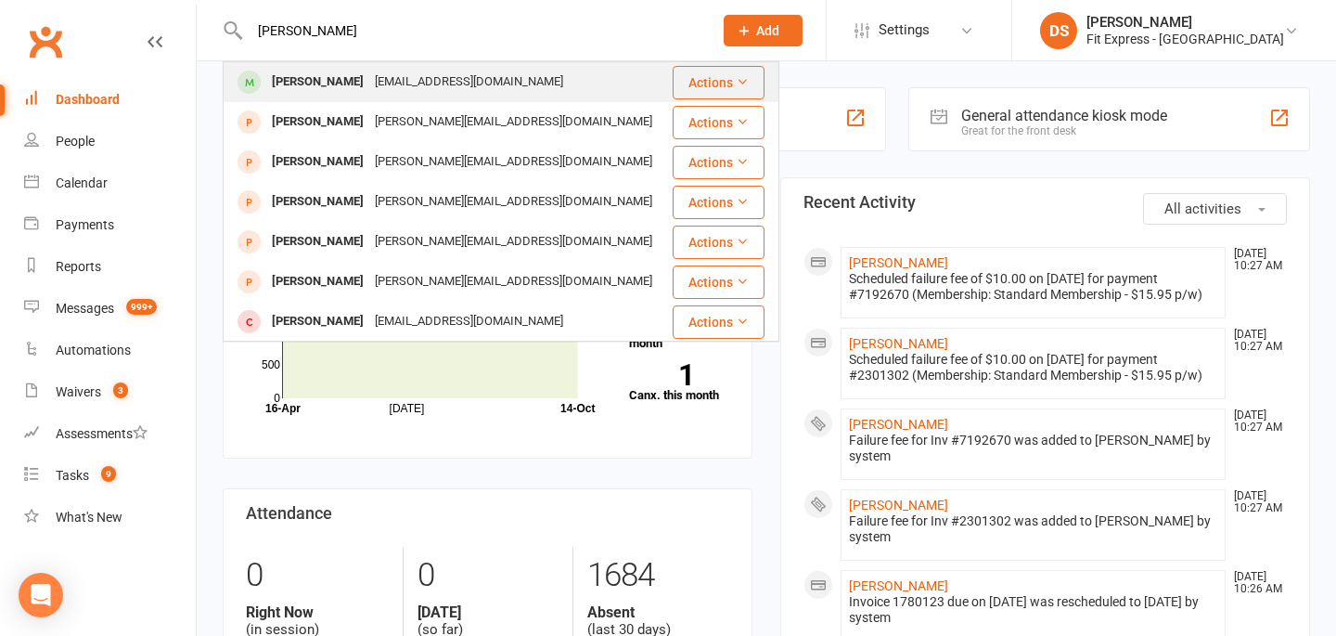
type input "[PERSON_NAME]"
click at [307, 92] on div "[PERSON_NAME]" at bounding box center [317, 82] width 103 height 27
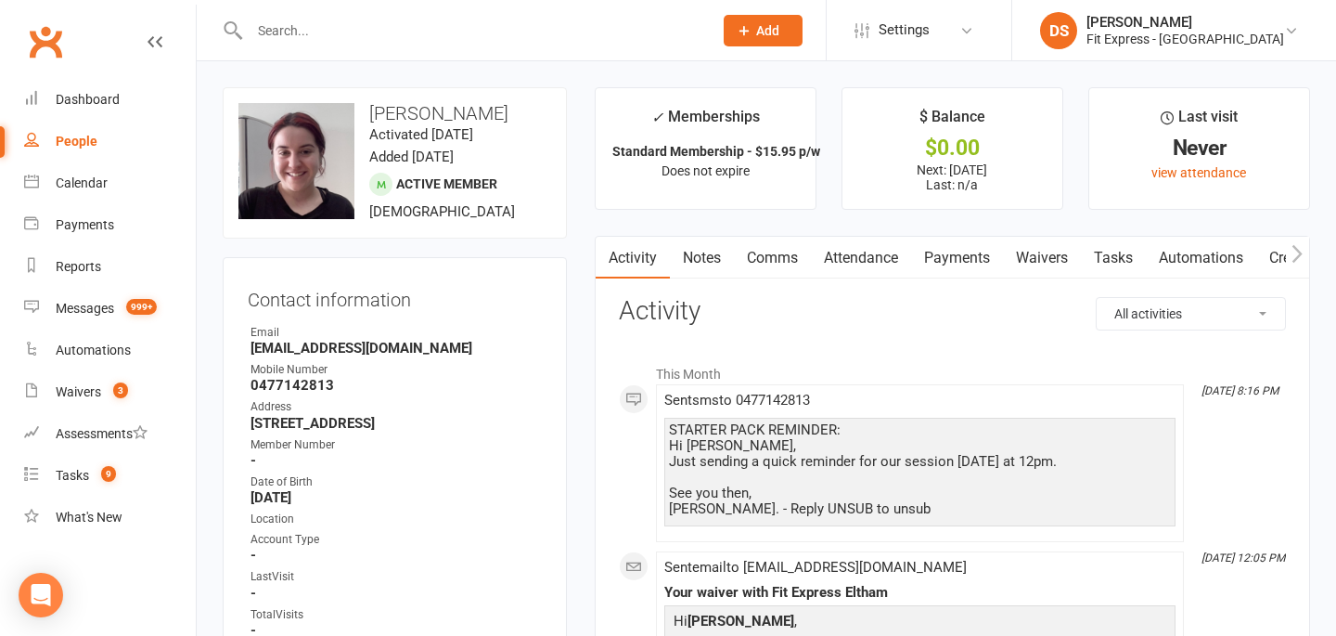
click at [1039, 256] on link "Waivers" at bounding box center [1042, 258] width 78 height 43
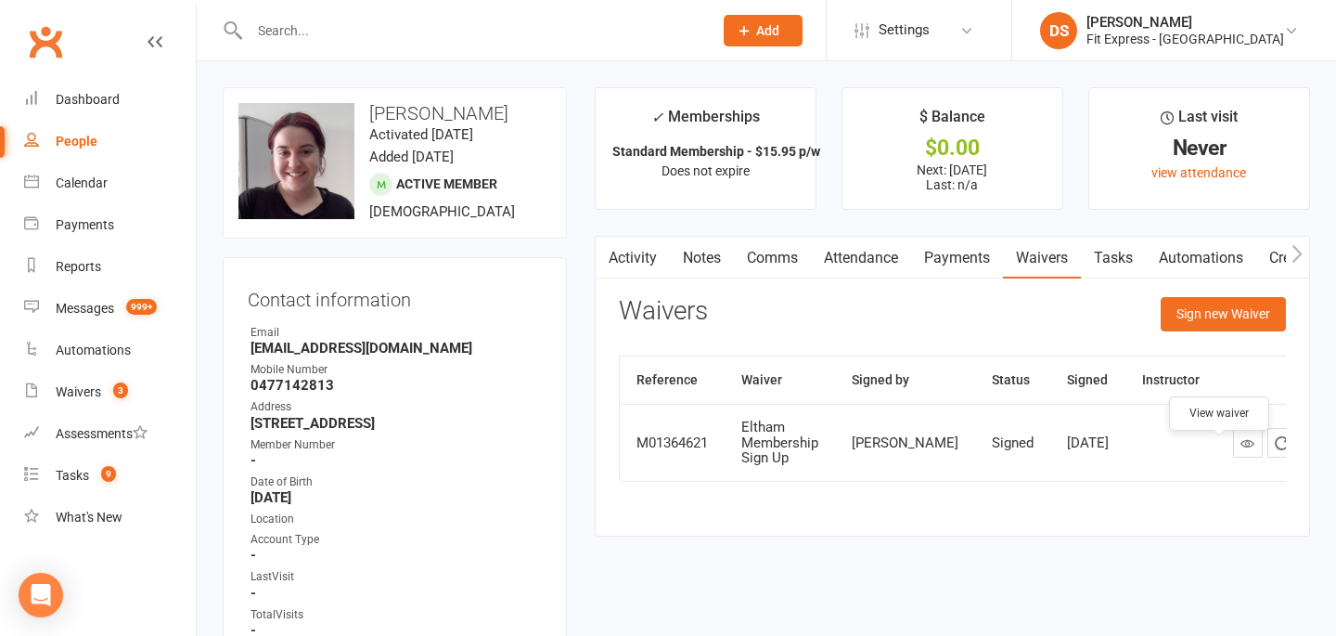
click at [1233, 447] on link at bounding box center [1248, 443] width 30 height 30
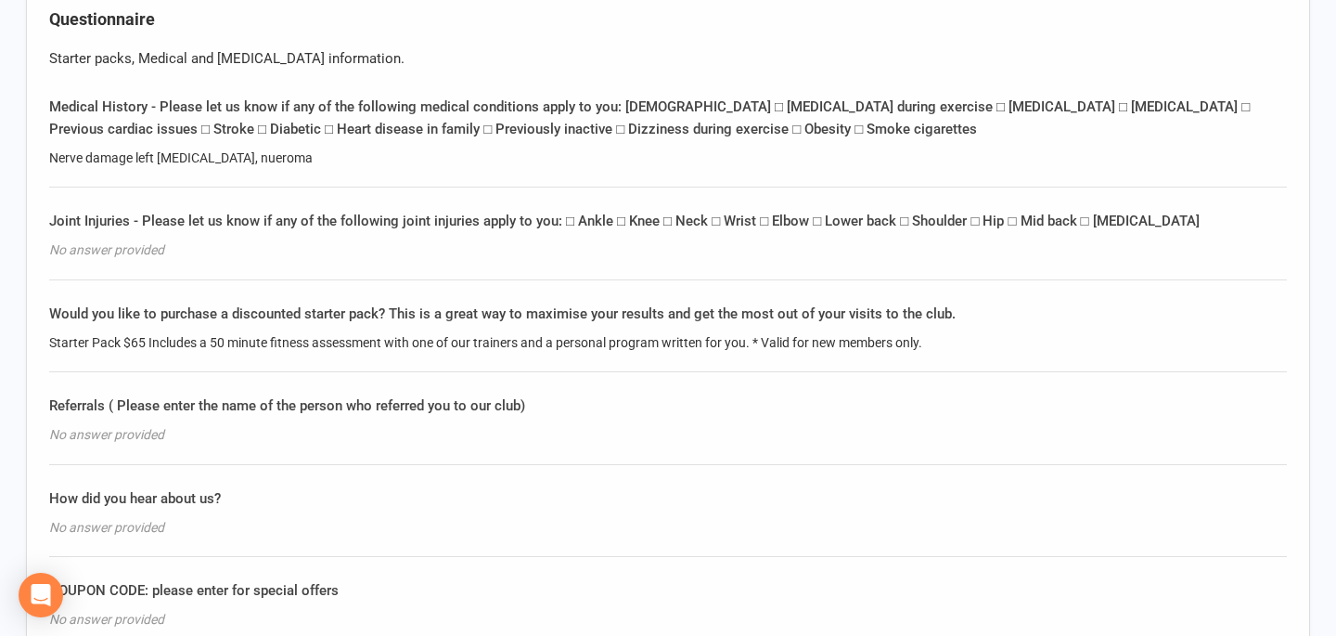
scroll to position [1321, 0]
